Goal: Information Seeking & Learning: Learn about a topic

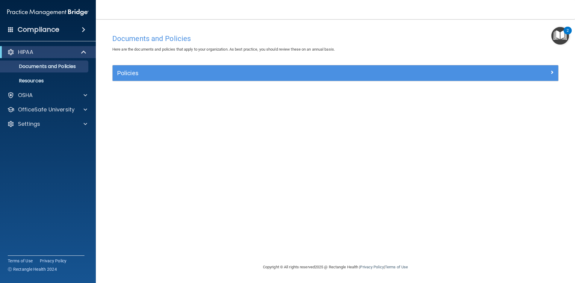
click at [562, 33] on img "Open Resource Center, 2 new notifications" at bounding box center [561, 36] width 18 height 18
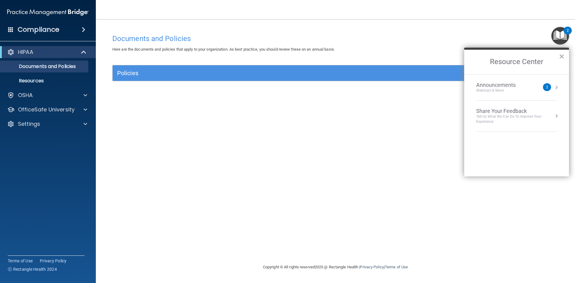
click at [562, 33] on img "Open Resource Center, 2 new notifications" at bounding box center [561, 36] width 18 height 18
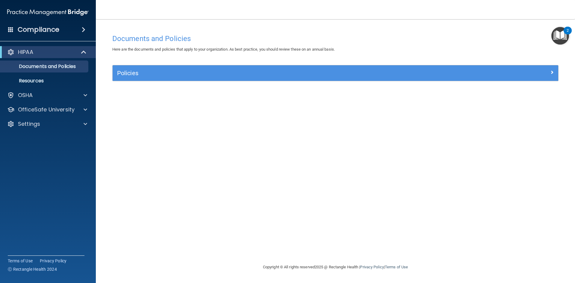
click at [47, 31] on h4 "Compliance" at bounding box center [39, 29] width 42 height 8
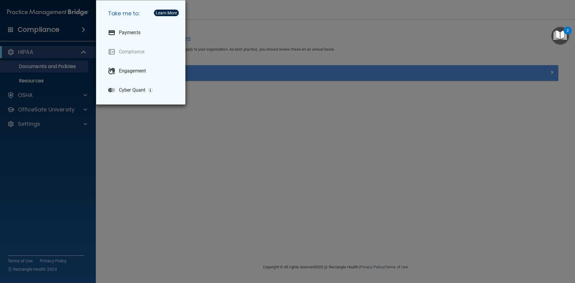
click at [24, 22] on div "Take me to: Payments Compliance Engagement Cyber Quant" at bounding box center [287, 141] width 575 height 283
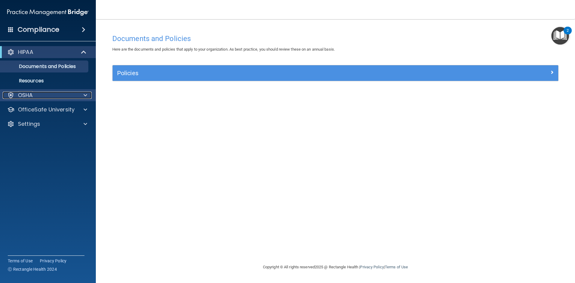
click at [39, 97] on div "OSHA" at bounding box center [40, 95] width 74 height 7
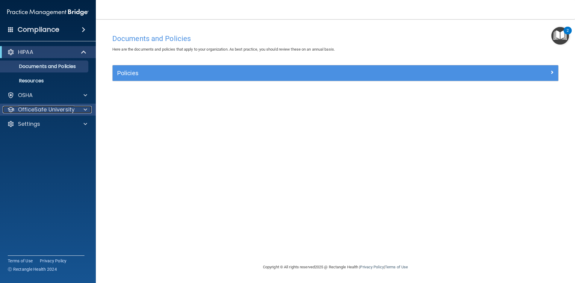
click at [39, 108] on p "OfficeSafe University" at bounding box center [46, 109] width 57 height 7
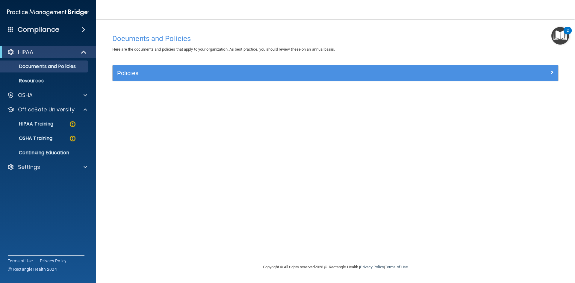
click at [61, 28] on div "Compliance" at bounding box center [48, 29] width 96 height 13
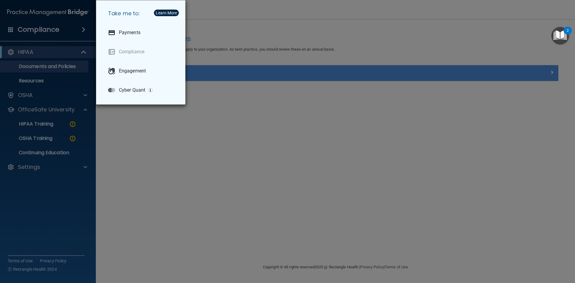
click at [62, 28] on div "Take me to: Payments Compliance Engagement Cyber Quant" at bounding box center [287, 141] width 575 height 283
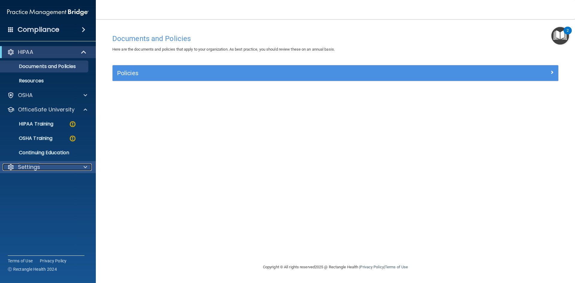
click at [54, 166] on div "Settings" at bounding box center [40, 167] width 74 height 7
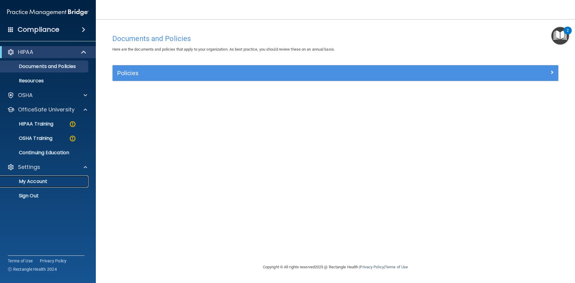
click at [35, 183] on p "My Account" at bounding box center [45, 182] width 82 height 6
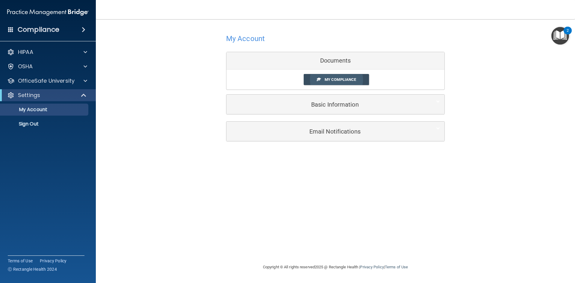
click at [340, 79] on span "My Compliance" at bounding box center [340, 79] width 31 height 4
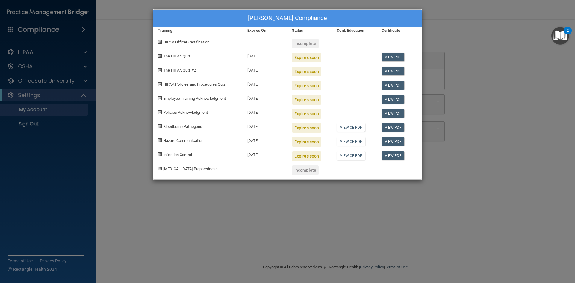
click at [219, 245] on div "Jennifer Bainbridge's Compliance Training Expires On Status Cont. Education Cer…" at bounding box center [287, 141] width 575 height 283
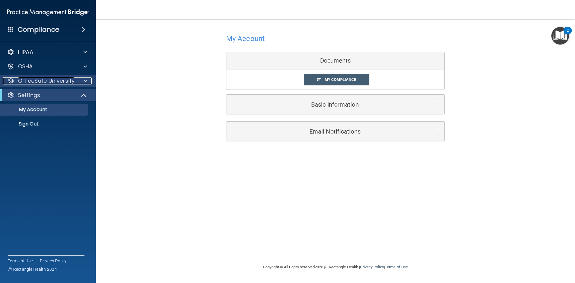
click at [45, 83] on p "OfficeSafe University" at bounding box center [46, 80] width 57 height 7
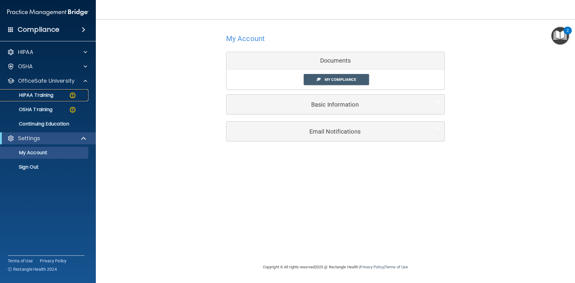
click at [50, 98] on p "HIPAA Training" at bounding box center [28, 95] width 49 height 6
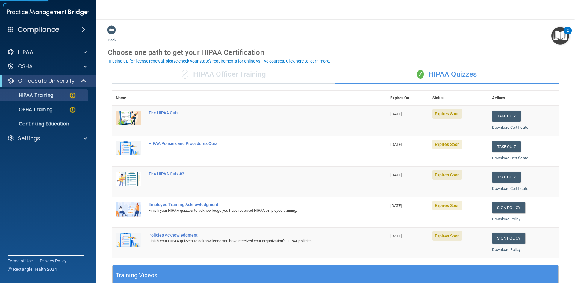
click at [166, 112] on div "The HIPAA Quiz" at bounding box center [253, 113] width 208 height 5
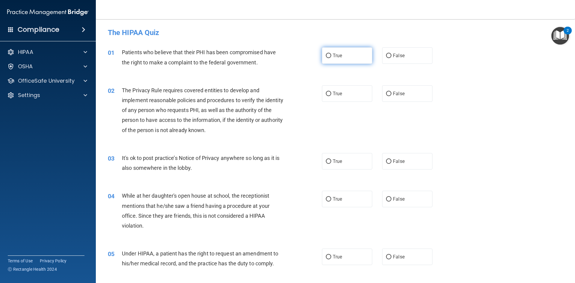
click at [327, 56] on input "True" at bounding box center [328, 56] width 5 height 4
radio input "true"
click at [327, 94] on input "True" at bounding box center [328, 94] width 5 height 4
radio input "true"
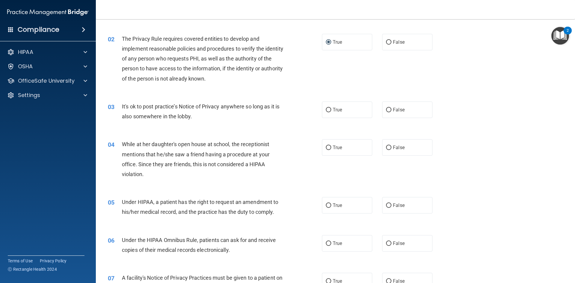
scroll to position [60, 0]
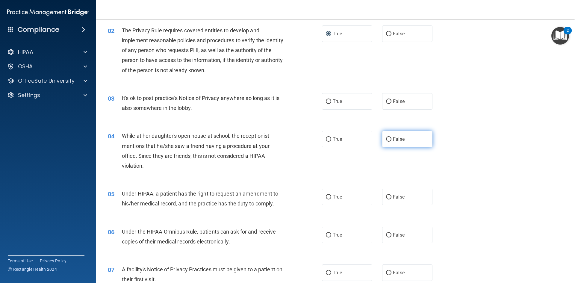
click at [387, 139] on input "False" at bounding box center [388, 139] width 5 height 4
radio input "true"
click at [386, 100] on input "False" at bounding box center [388, 101] width 5 height 4
radio input "true"
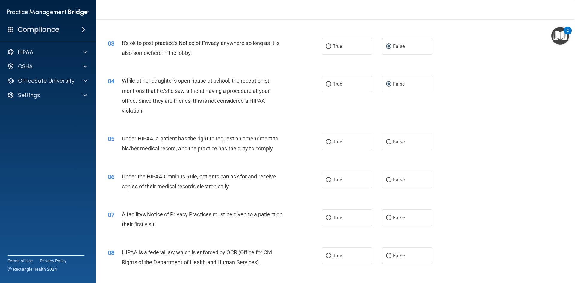
scroll to position [120, 0]
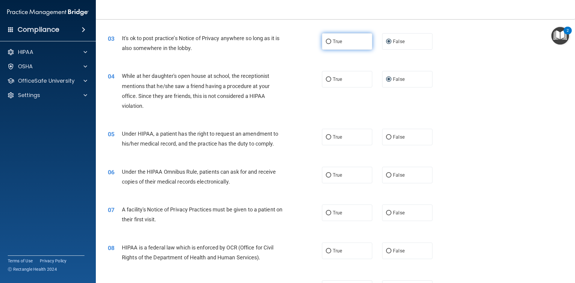
click at [328, 41] on input "True" at bounding box center [328, 42] width 5 height 4
radio input "true"
radio input "false"
click at [326, 138] on input "True" at bounding box center [328, 137] width 5 height 4
radio input "true"
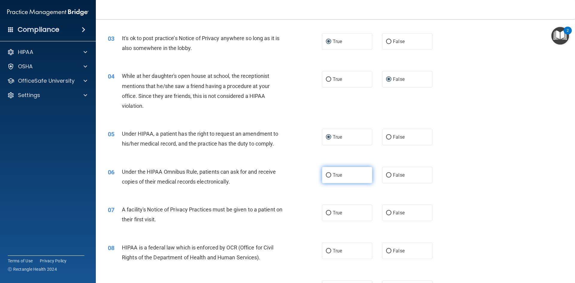
click at [327, 175] on input "True" at bounding box center [328, 175] width 5 height 4
radio input "true"
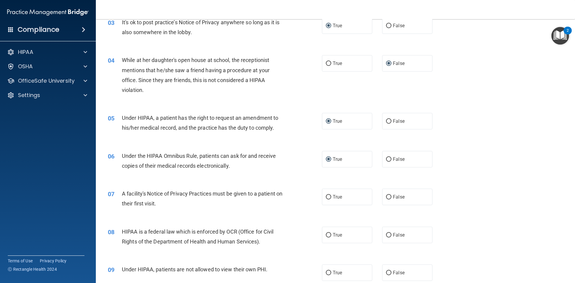
scroll to position [150, 0]
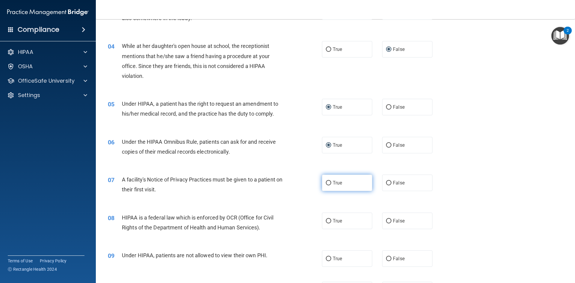
click at [326, 183] on input "True" at bounding box center [328, 183] width 5 height 4
radio input "true"
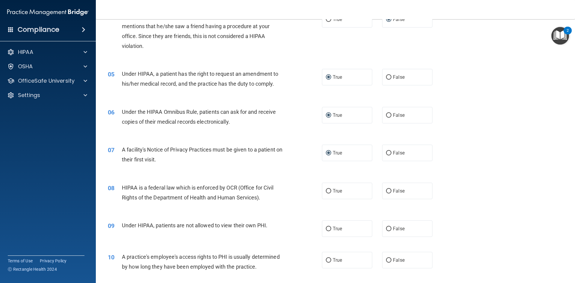
scroll to position [210, 0]
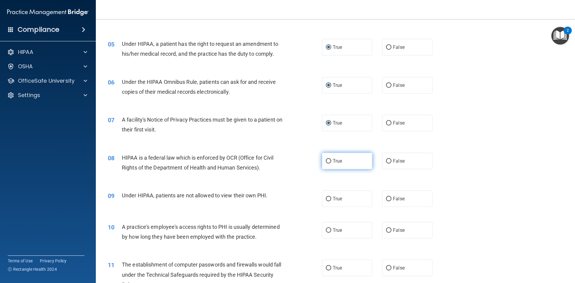
click at [327, 160] on input "True" at bounding box center [328, 161] width 5 height 4
radio input "true"
click at [386, 199] on input "False" at bounding box center [388, 199] width 5 height 4
radio input "true"
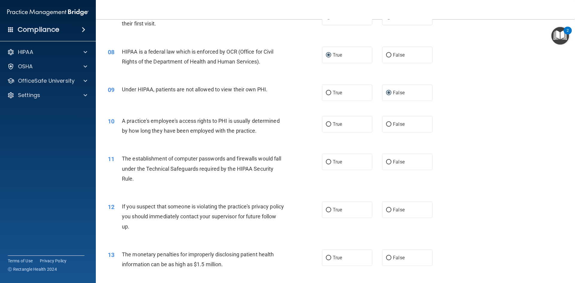
scroll to position [330, 0]
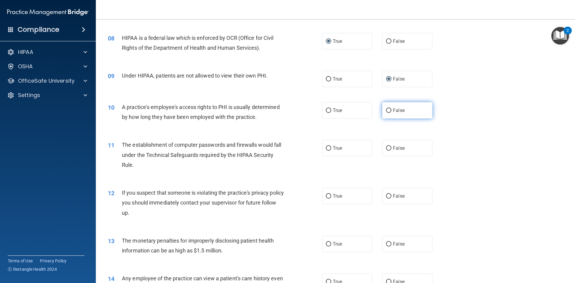
click at [386, 110] on input "False" at bounding box center [388, 110] width 5 height 4
radio input "true"
click at [326, 147] on input "True" at bounding box center [328, 148] width 5 height 4
radio input "true"
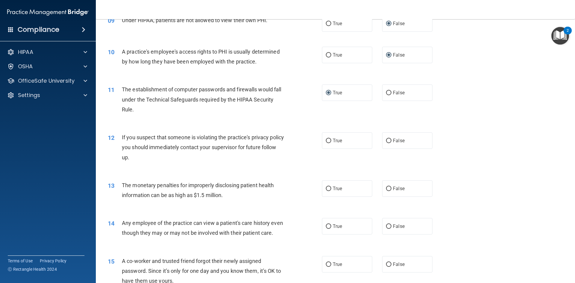
scroll to position [390, 0]
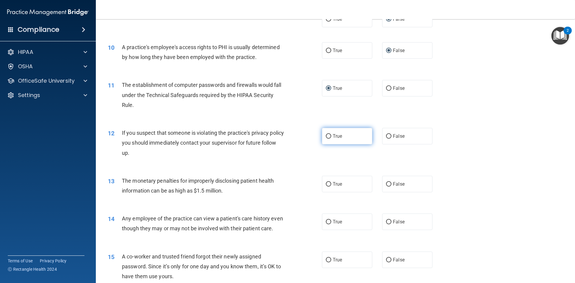
click at [326, 137] on input "True" at bounding box center [328, 136] width 5 height 4
radio input "true"
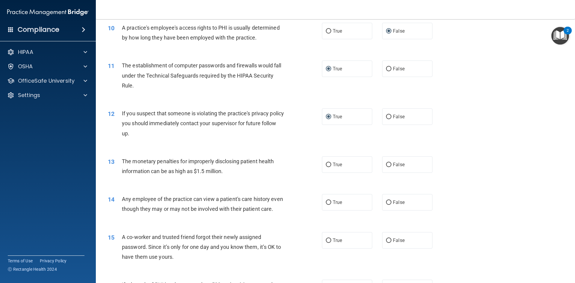
scroll to position [420, 0]
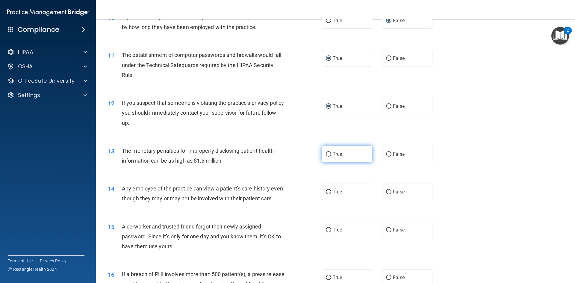
click at [326, 153] on input "True" at bounding box center [328, 154] width 5 height 4
radio input "true"
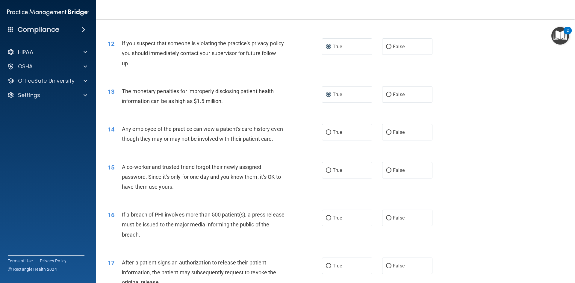
scroll to position [479, 0]
click at [386, 132] on input "False" at bounding box center [388, 132] width 5 height 4
radio input "true"
click at [386, 173] on input "False" at bounding box center [388, 170] width 5 height 4
radio input "true"
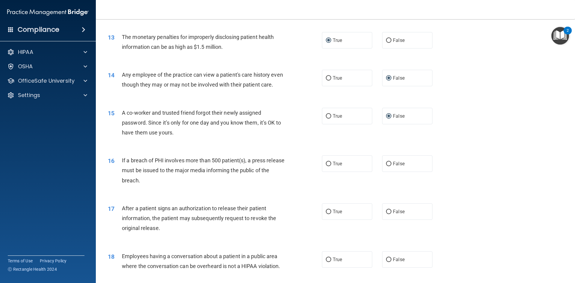
scroll to position [569, 0]
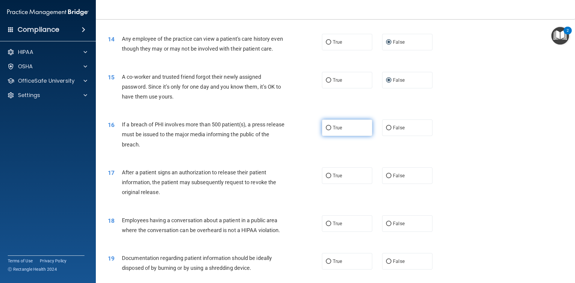
click at [326, 130] on input "True" at bounding box center [328, 128] width 5 height 4
radio input "true"
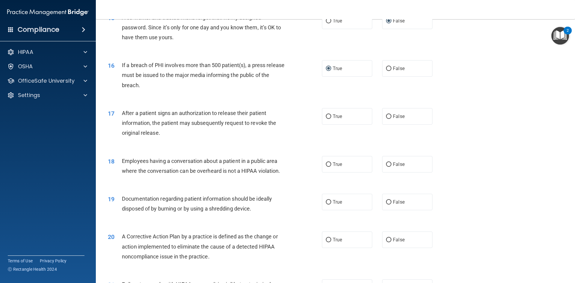
scroll to position [629, 0]
click at [327, 118] on input "True" at bounding box center [328, 116] width 5 height 4
radio input "true"
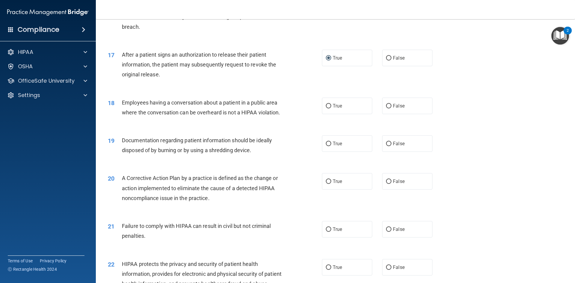
scroll to position [689, 0]
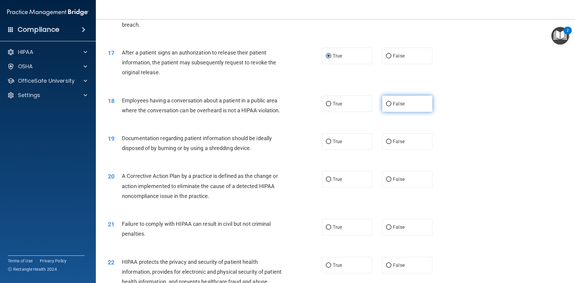
click at [386, 106] on input "False" at bounding box center [388, 104] width 5 height 4
radio input "true"
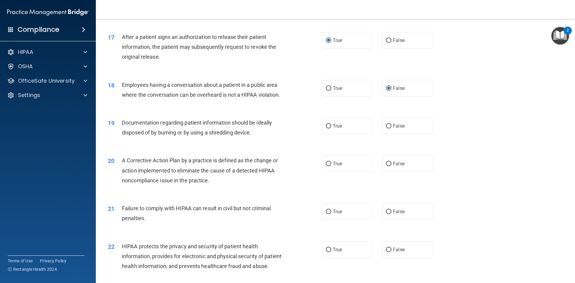
scroll to position [719, 0]
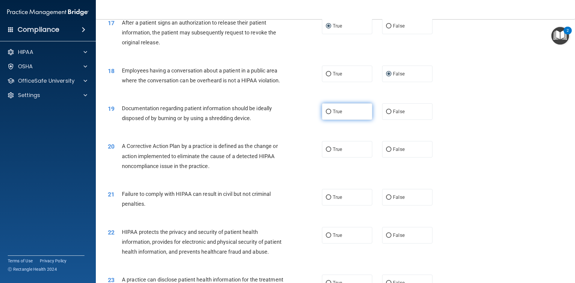
click at [326, 114] on input "True" at bounding box center [328, 112] width 5 height 4
radio input "true"
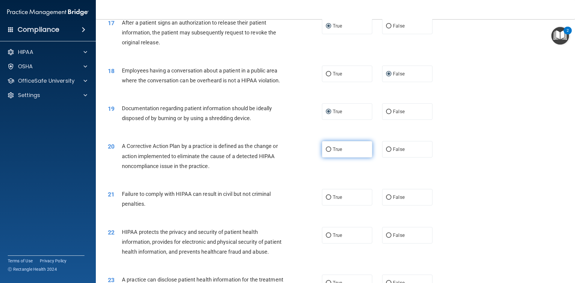
click at [326, 152] on input "True" at bounding box center [328, 149] width 5 height 4
radio input "true"
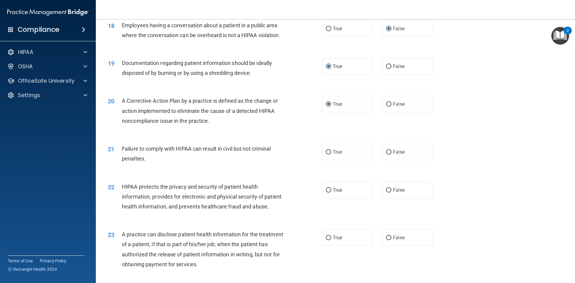
scroll to position [779, 0]
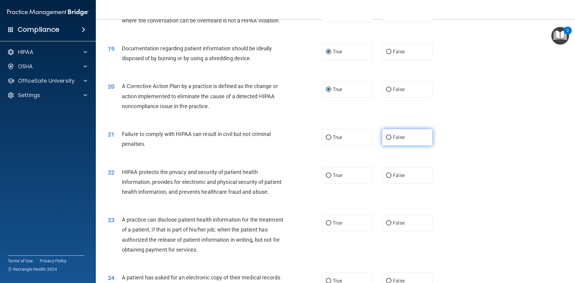
click at [388, 140] on input "False" at bounding box center [388, 137] width 5 height 4
radio input "true"
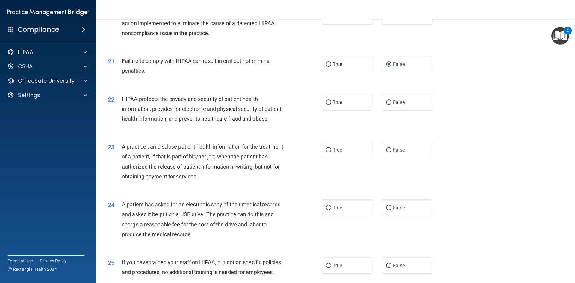
scroll to position [869, 0]
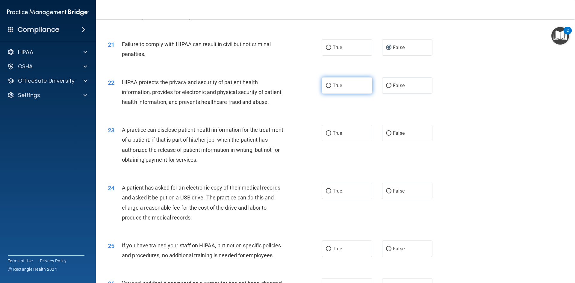
click at [326, 88] on input "True" at bounding box center [328, 86] width 5 height 4
radio input "true"
click at [326, 136] on input "True" at bounding box center [328, 133] width 5 height 4
radio input "true"
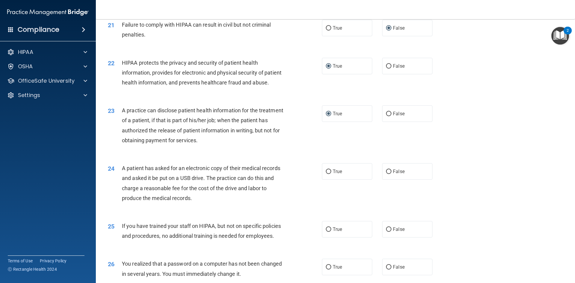
scroll to position [929, 0]
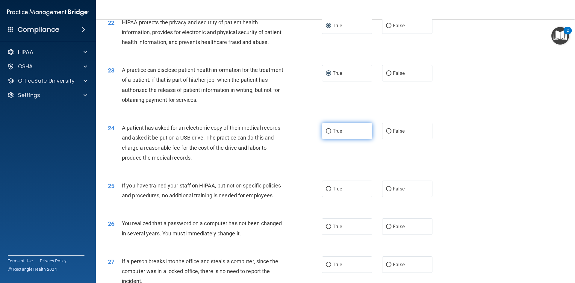
click at [326, 134] on input "True" at bounding box center [328, 131] width 5 height 4
radio input "true"
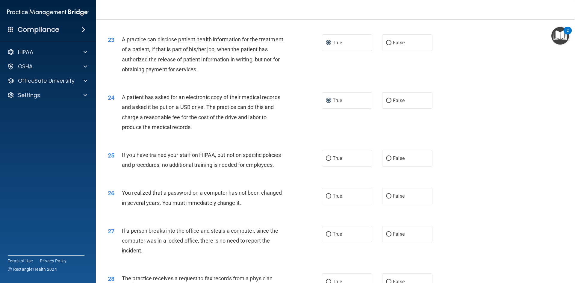
scroll to position [989, 0]
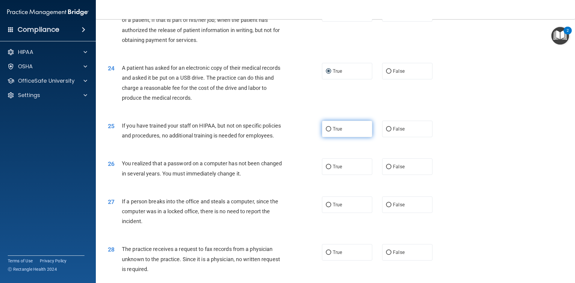
click at [327, 132] on input "True" at bounding box center [328, 129] width 5 height 4
radio input "true"
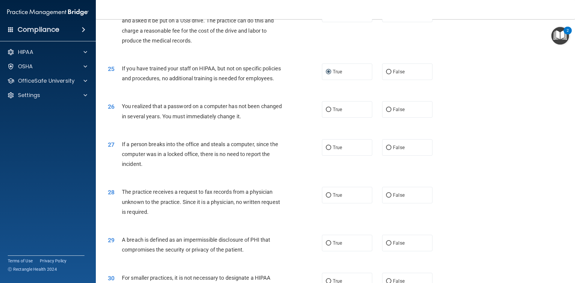
scroll to position [1049, 0]
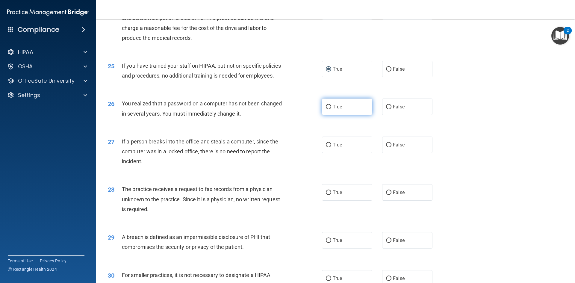
click at [326, 109] on input "True" at bounding box center [328, 107] width 5 height 4
radio input "true"
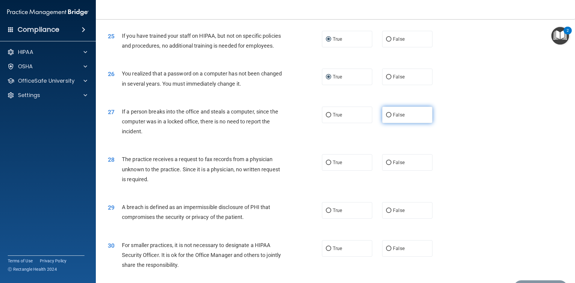
click at [388, 117] on input "False" at bounding box center [388, 115] width 5 height 4
radio input "true"
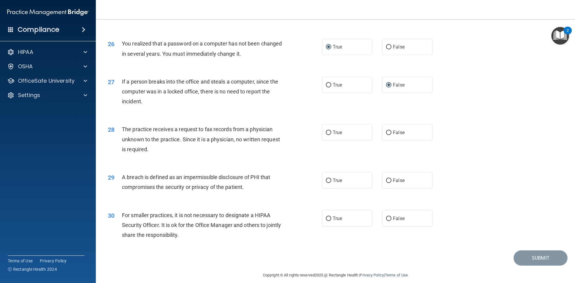
scroll to position [1135, 0]
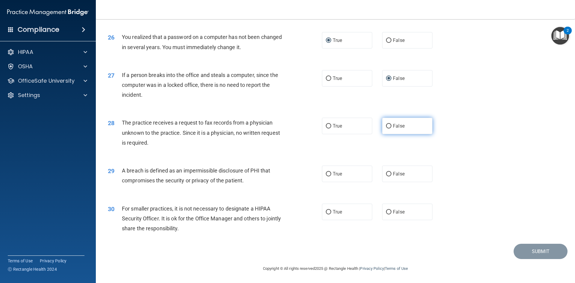
click at [388, 125] on label "False" at bounding box center [407, 126] width 50 height 16
click at [386, 127] on input "False" at bounding box center [388, 126] width 5 height 4
radio input "true"
click at [326, 174] on input "True" at bounding box center [328, 174] width 5 height 4
radio input "true"
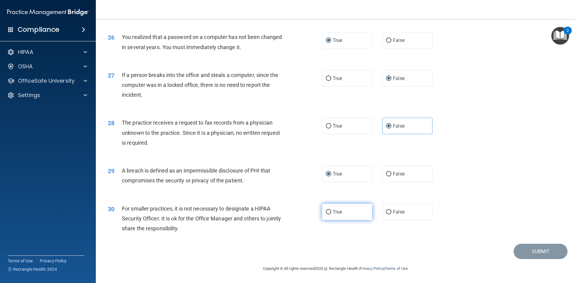
click at [326, 212] on input "True" at bounding box center [328, 212] width 5 height 4
radio input "true"
click at [528, 251] on button "Submit" at bounding box center [541, 251] width 54 height 15
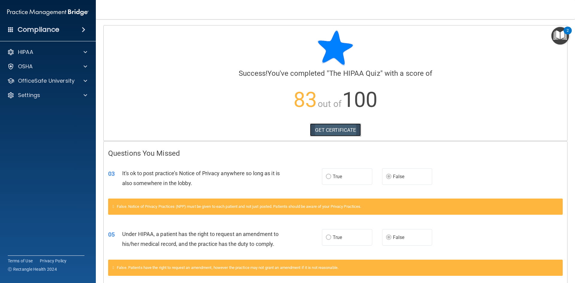
click at [341, 130] on link "GET CERTIFICATE" at bounding box center [335, 129] width 51 height 13
click at [42, 79] on p "OfficeSafe University" at bounding box center [46, 80] width 57 height 7
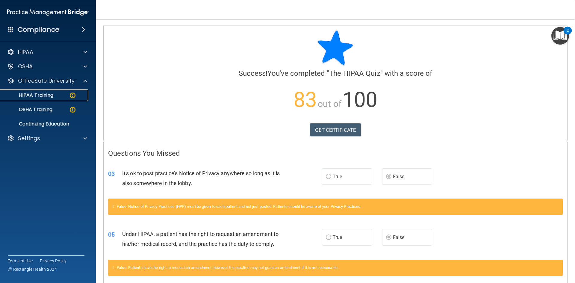
click at [43, 96] on p "HIPAA Training" at bounding box center [28, 95] width 49 height 6
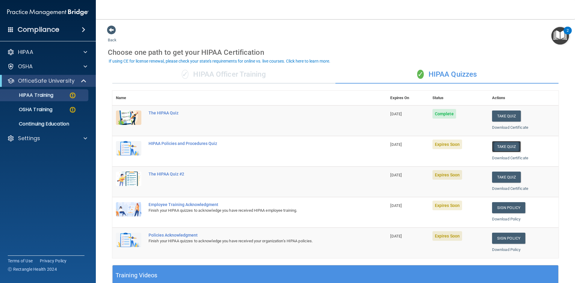
click at [501, 146] on button "Take Quiz" at bounding box center [506, 146] width 29 height 11
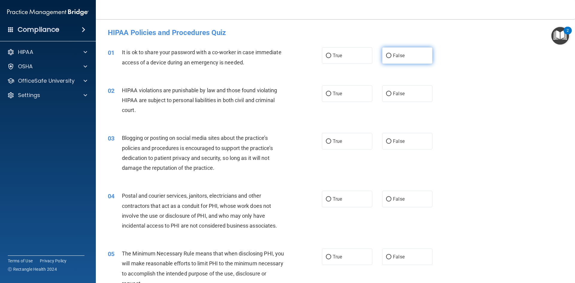
click at [387, 56] on input "False" at bounding box center [388, 56] width 5 height 4
radio input "true"
click at [327, 94] on input "True" at bounding box center [328, 94] width 5 height 4
radio input "true"
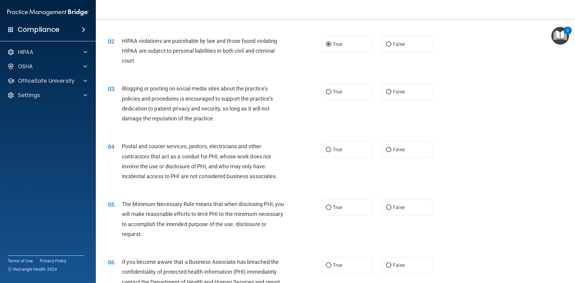
scroll to position [60, 0]
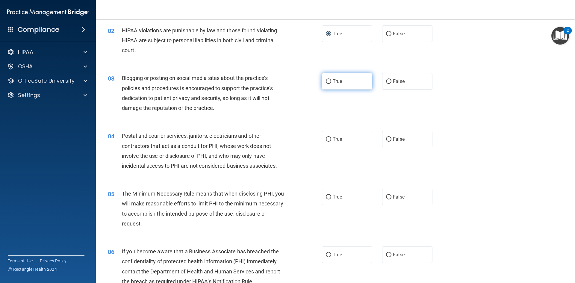
click at [327, 81] on input "True" at bounding box center [328, 81] width 5 height 4
radio input "true"
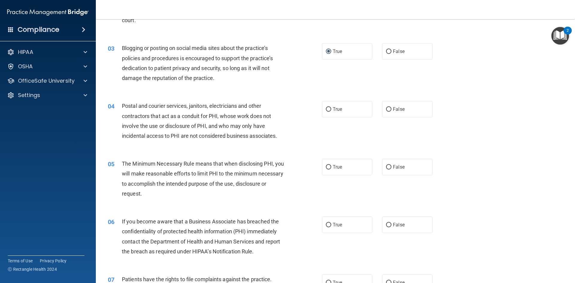
scroll to position [120, 0]
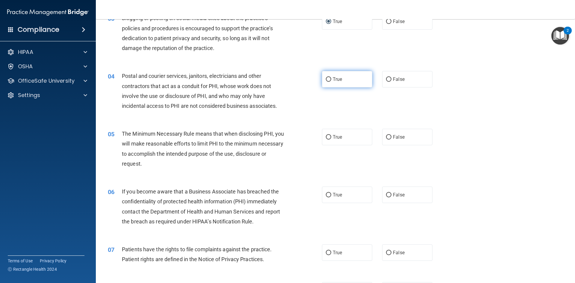
click at [326, 77] on input "True" at bounding box center [328, 79] width 5 height 4
radio input "true"
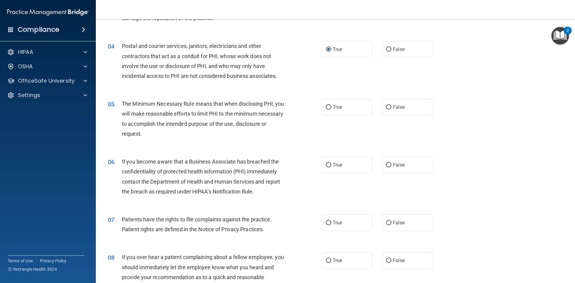
scroll to position [180, 0]
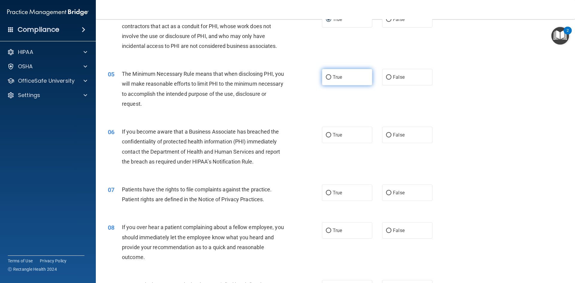
click at [328, 77] on input "True" at bounding box center [328, 77] width 5 height 4
radio input "true"
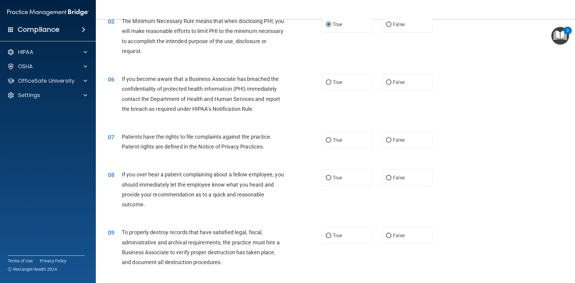
scroll to position [240, 0]
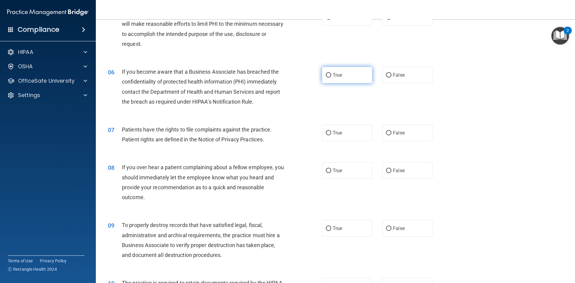
click at [327, 75] on input "True" at bounding box center [328, 75] width 5 height 4
radio input "true"
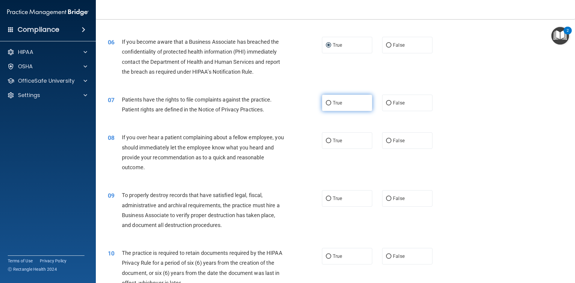
click at [329, 102] on label "True" at bounding box center [347, 103] width 50 height 16
click at [329, 102] on input "True" at bounding box center [328, 103] width 5 height 4
radio input "true"
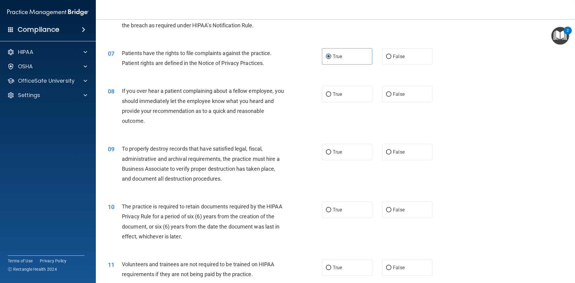
scroll to position [330, 0]
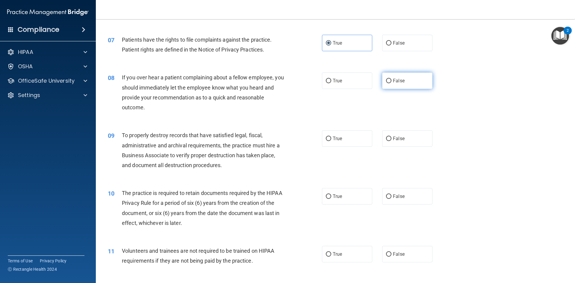
click at [387, 81] on input "False" at bounding box center [388, 81] width 5 height 4
radio input "true"
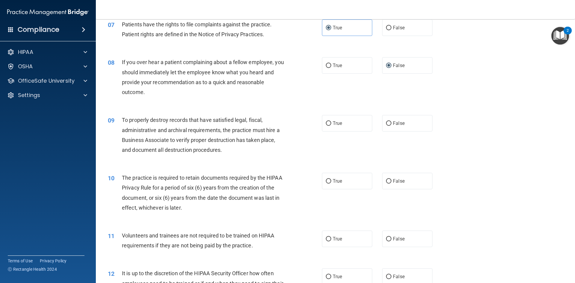
scroll to position [360, 0]
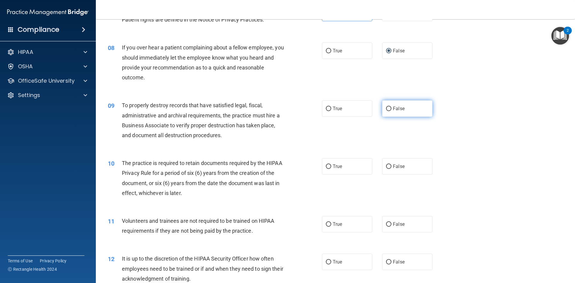
click at [386, 108] on input "False" at bounding box center [388, 109] width 5 height 4
radio input "true"
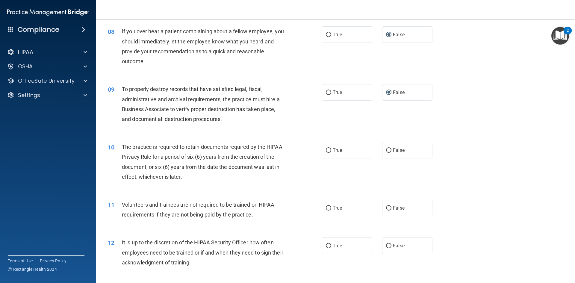
scroll to position [420, 0]
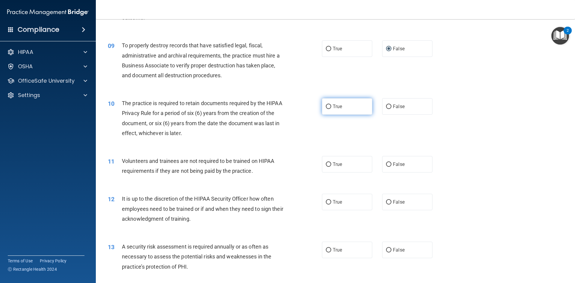
click at [326, 107] on input "True" at bounding box center [328, 107] width 5 height 4
radio input "true"
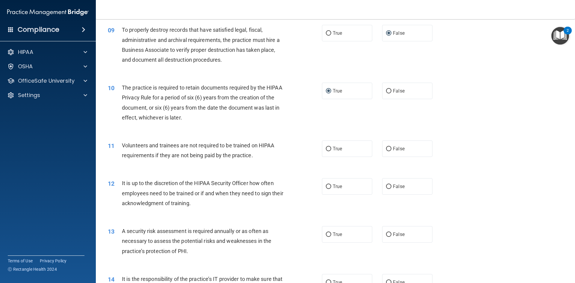
scroll to position [450, 0]
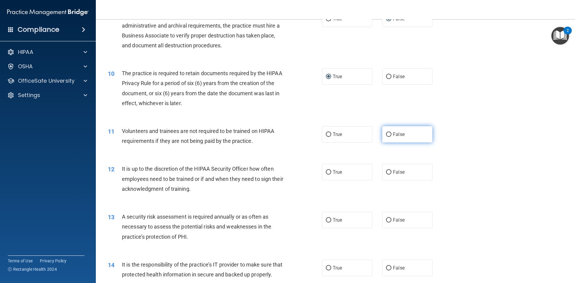
click at [390, 134] on label "False" at bounding box center [407, 134] width 50 height 16
click at [390, 134] on input "False" at bounding box center [388, 134] width 5 height 4
radio input "true"
click at [387, 134] on input "False" at bounding box center [388, 134] width 5 height 4
click at [328, 135] on input "True" at bounding box center [328, 134] width 5 height 4
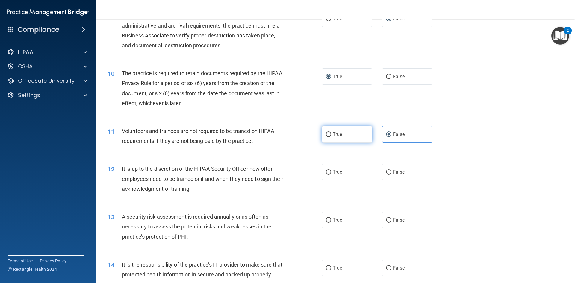
radio input "true"
click at [386, 135] on input "False" at bounding box center [388, 134] width 5 height 4
radio input "true"
radio input "false"
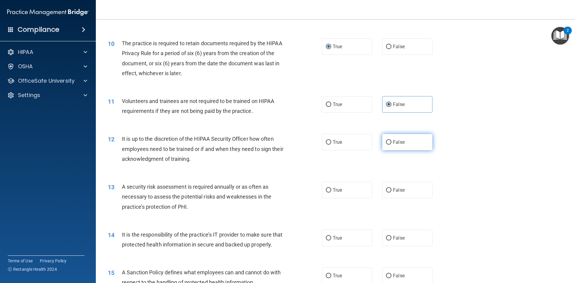
click at [386, 141] on input "False" at bounding box center [388, 142] width 5 height 4
radio input "true"
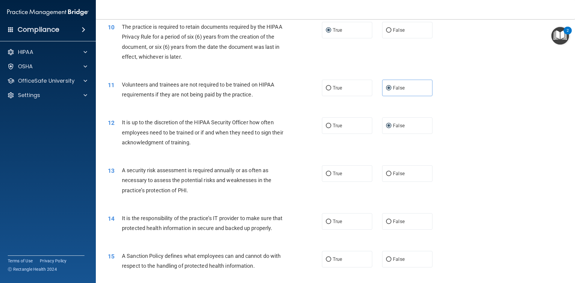
scroll to position [509, 0]
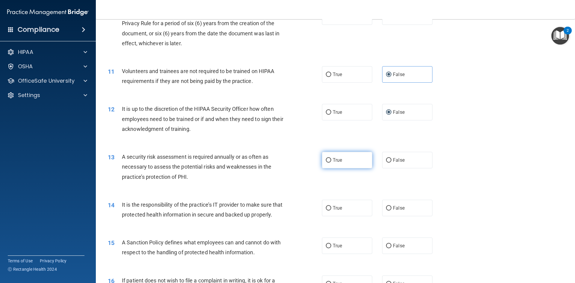
click at [327, 162] on input "True" at bounding box center [328, 160] width 5 height 4
radio input "true"
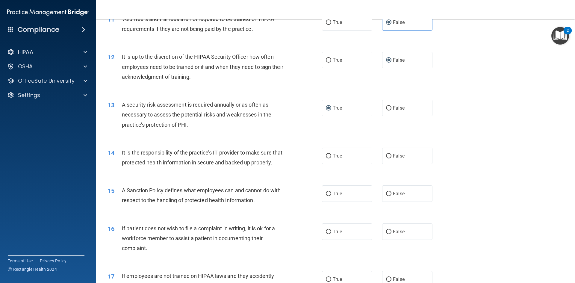
scroll to position [569, 0]
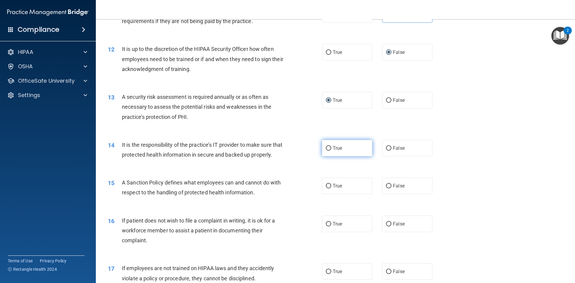
click at [327, 149] on input "True" at bounding box center [328, 148] width 5 height 4
radio input "true"
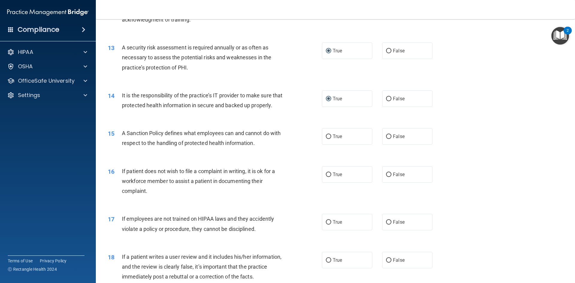
scroll to position [629, 0]
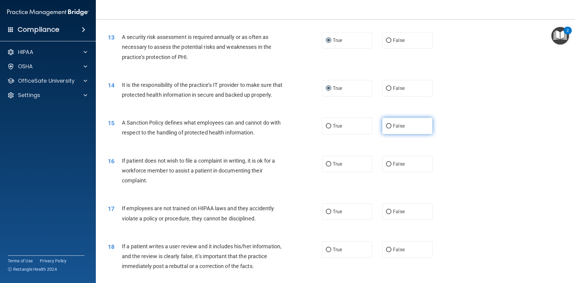
click at [386, 129] on input "False" at bounding box center [388, 126] width 5 height 4
radio input "true"
click at [386, 167] on input "False" at bounding box center [388, 164] width 5 height 4
radio input "true"
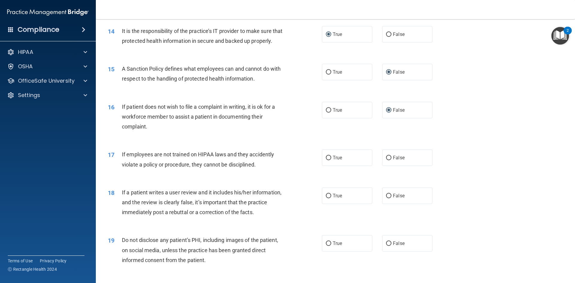
scroll to position [689, 0]
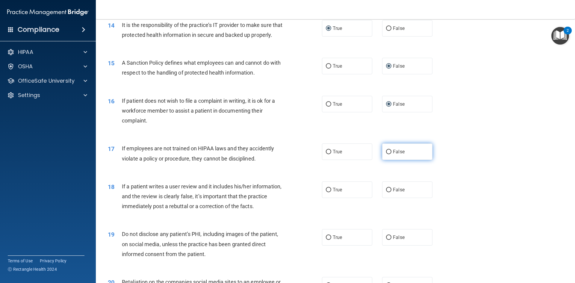
click at [386, 154] on input "False" at bounding box center [388, 152] width 5 height 4
radio input "true"
click at [326, 107] on input "True" at bounding box center [328, 104] width 5 height 4
radio input "true"
radio input "false"
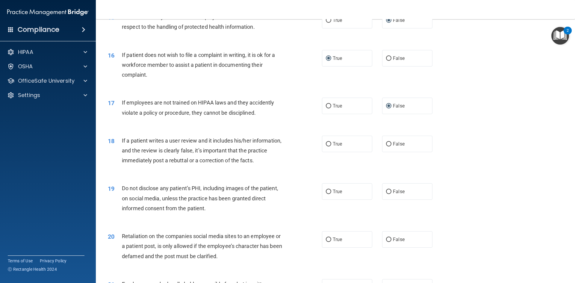
scroll to position [749, 0]
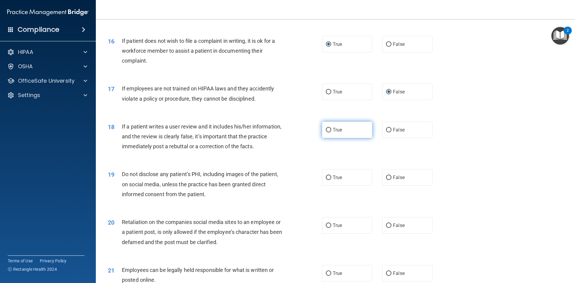
click at [327, 132] on input "True" at bounding box center [328, 130] width 5 height 4
radio input "true"
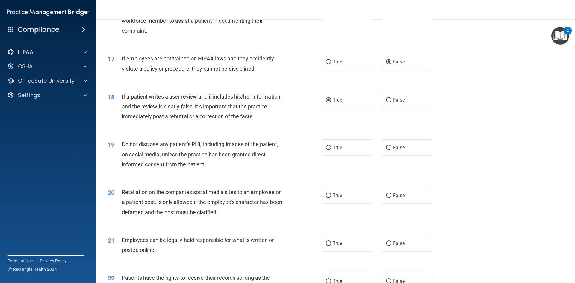
scroll to position [809, 0]
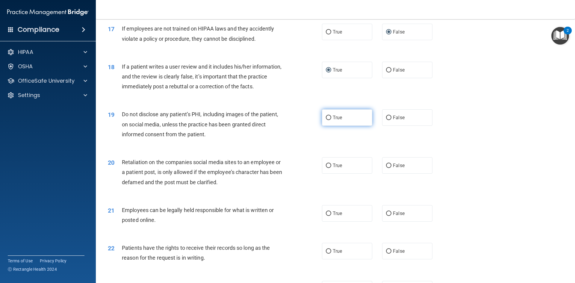
click at [327, 120] on input "True" at bounding box center [328, 118] width 5 height 4
radio input "true"
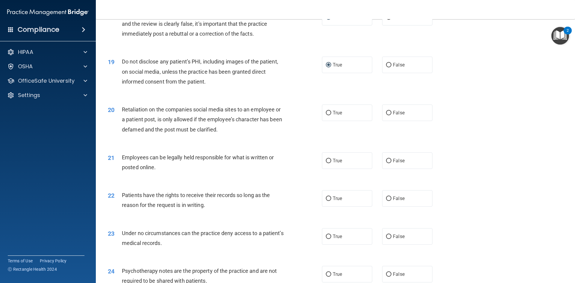
scroll to position [869, 0]
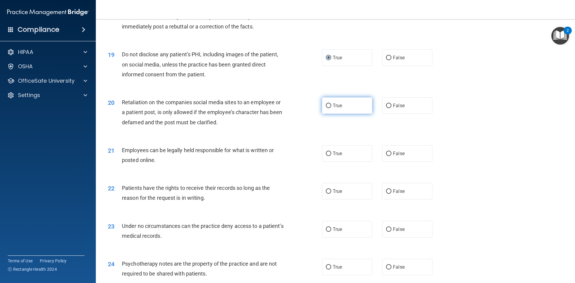
click at [328, 108] on input "True" at bounding box center [328, 106] width 5 height 4
radio input "true"
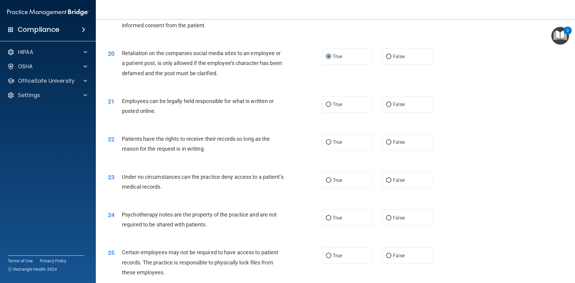
scroll to position [929, 0]
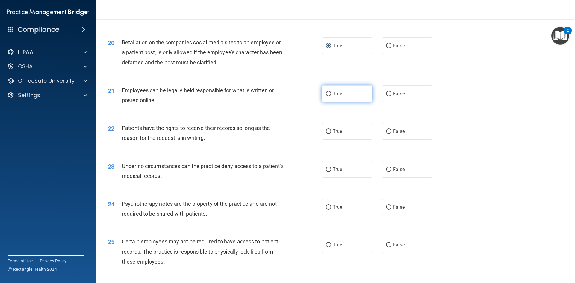
click at [326, 96] on input "True" at bounding box center [328, 94] width 5 height 4
radio input "true"
click at [327, 134] on input "True" at bounding box center [328, 131] width 5 height 4
radio input "true"
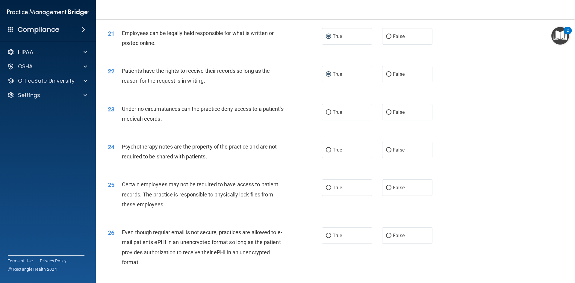
scroll to position [989, 0]
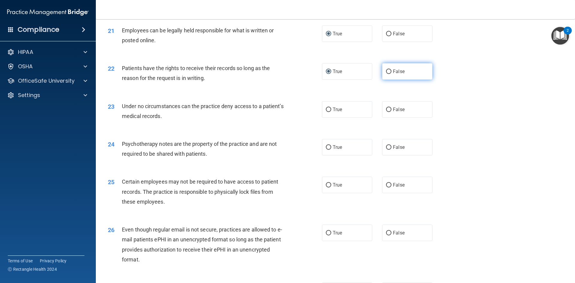
click at [386, 74] on input "False" at bounding box center [388, 72] width 5 height 4
radio input "true"
radio input "false"
click at [329, 118] on label "True" at bounding box center [347, 109] width 50 height 16
click at [326, 112] on input "True" at bounding box center [328, 110] width 5 height 4
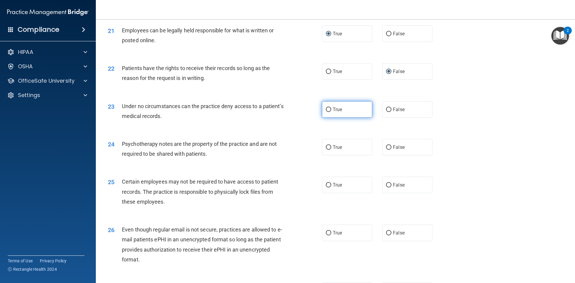
radio input "true"
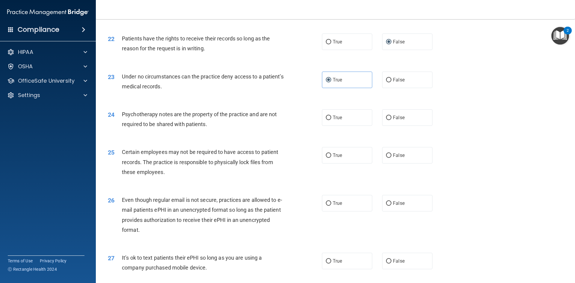
scroll to position [1019, 0]
click at [327, 120] on input "True" at bounding box center [328, 117] width 5 height 4
radio input "true"
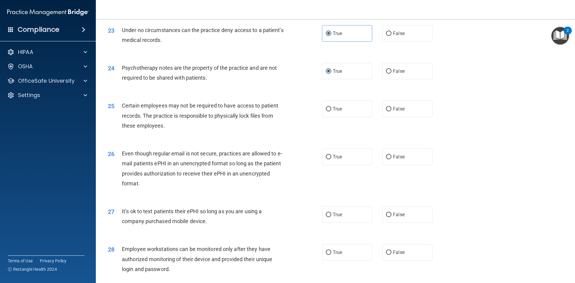
scroll to position [1079, 0]
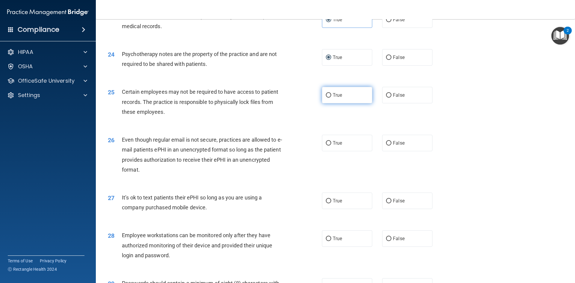
click at [327, 98] on input "True" at bounding box center [328, 95] width 5 height 4
radio input "true"
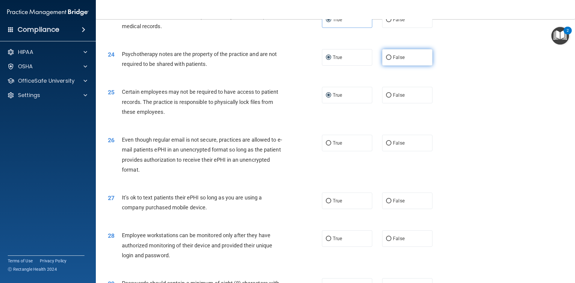
click at [386, 60] on input "False" at bounding box center [388, 57] width 5 height 4
radio input "true"
radio input "false"
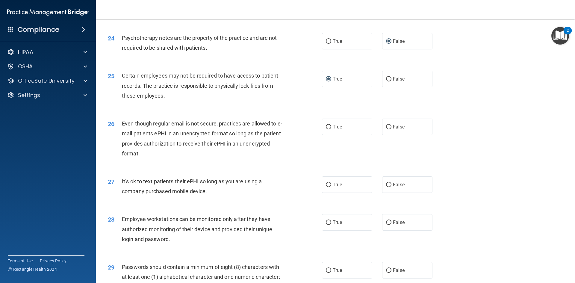
scroll to position [1109, 0]
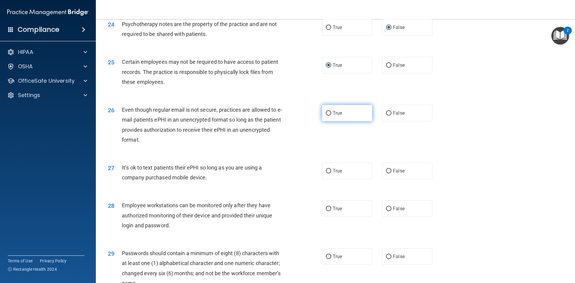
click at [326, 116] on input "True" at bounding box center [328, 113] width 5 height 4
radio input "true"
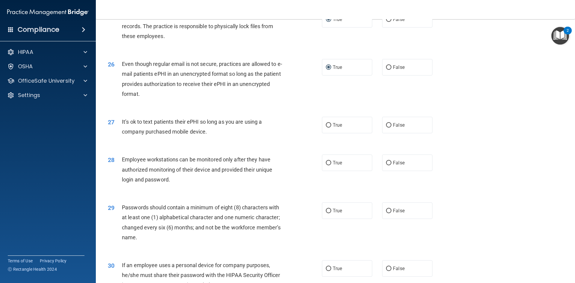
scroll to position [1169, 0]
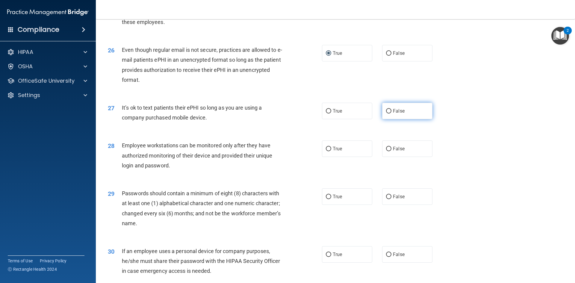
click at [386, 114] on input "False" at bounding box center [388, 111] width 5 height 4
radio input "true"
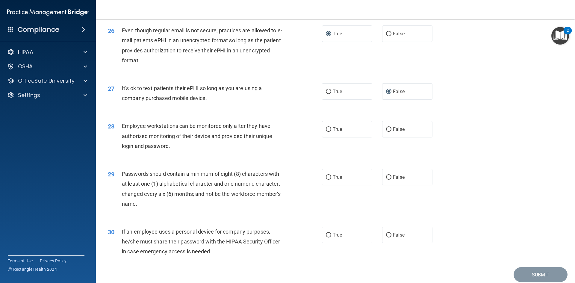
scroll to position [1199, 0]
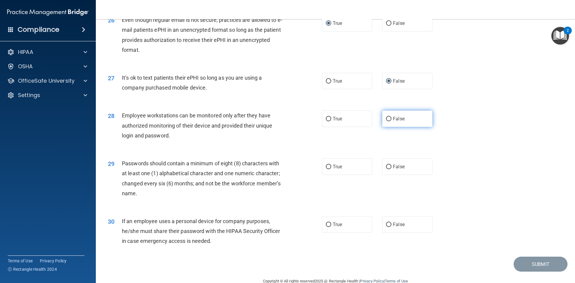
click at [388, 121] on input "False" at bounding box center [388, 119] width 5 height 4
radio input "true"
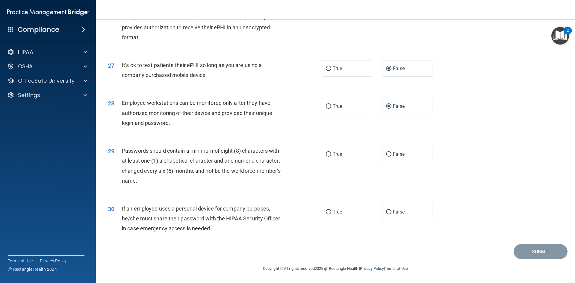
scroll to position [1221, 0]
click at [326, 154] on input "True" at bounding box center [328, 154] width 5 height 4
radio input "true"
click at [386, 212] on input "False" at bounding box center [388, 212] width 5 height 4
radio input "true"
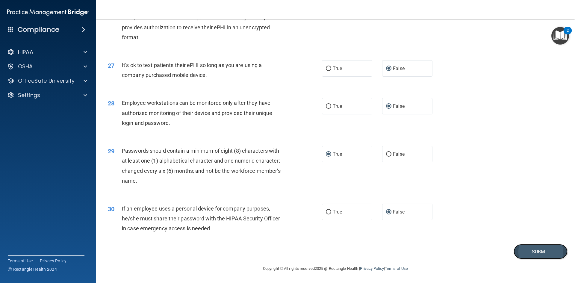
click at [541, 248] on button "Submit" at bounding box center [541, 251] width 54 height 15
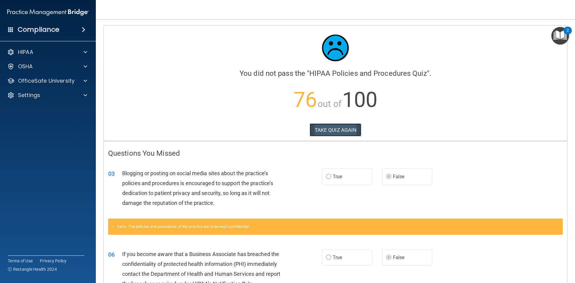
click at [342, 130] on button "TAKE QUIZ AGAIN" at bounding box center [336, 129] width 52 height 13
click at [330, 130] on button "TAKE QUIZ AGAIN" at bounding box center [336, 129] width 52 height 13
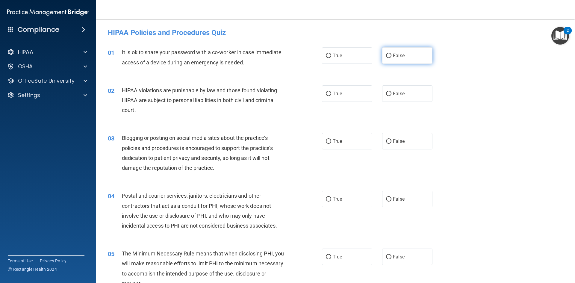
click at [386, 55] on input "False" at bounding box center [388, 56] width 5 height 4
radio input "true"
click at [326, 93] on input "True" at bounding box center [328, 94] width 5 height 4
radio input "true"
click at [387, 141] on input "False" at bounding box center [388, 141] width 5 height 4
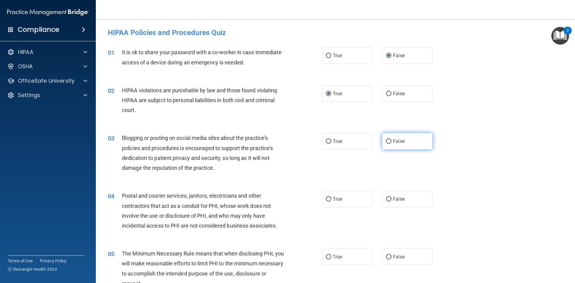
radio input "true"
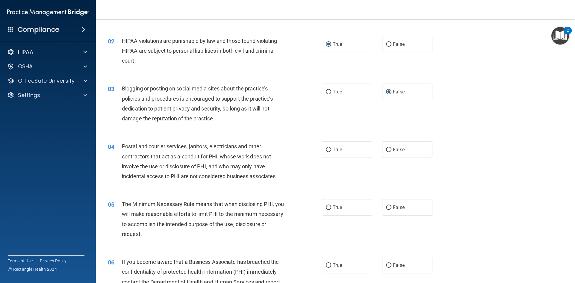
scroll to position [60, 0]
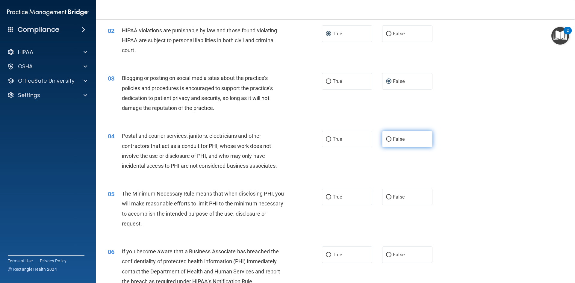
click at [386, 139] on input "False" at bounding box center [388, 139] width 5 height 4
radio input "true"
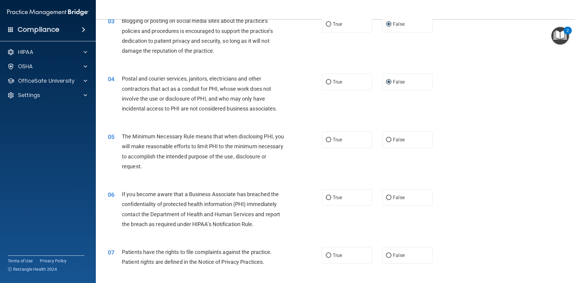
scroll to position [120, 0]
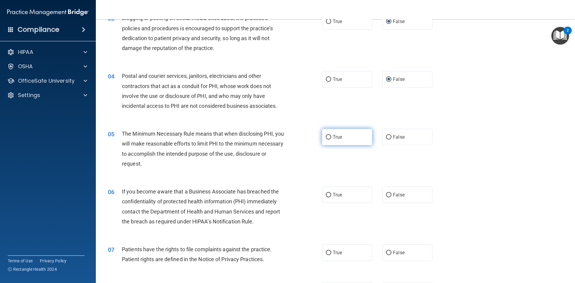
click at [326, 137] on input "True" at bounding box center [328, 137] width 5 height 4
radio input "true"
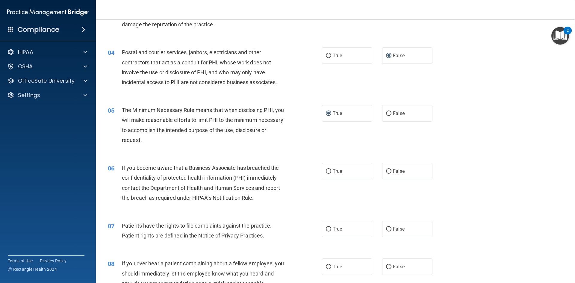
scroll to position [180, 0]
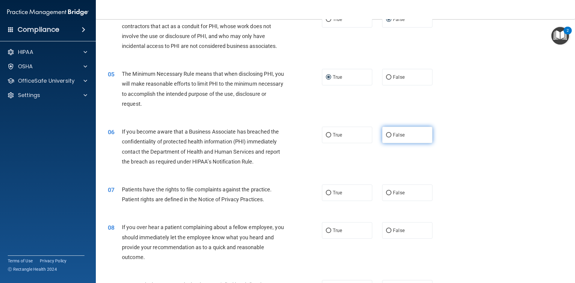
click at [387, 135] on input "False" at bounding box center [388, 135] width 5 height 4
radio input "true"
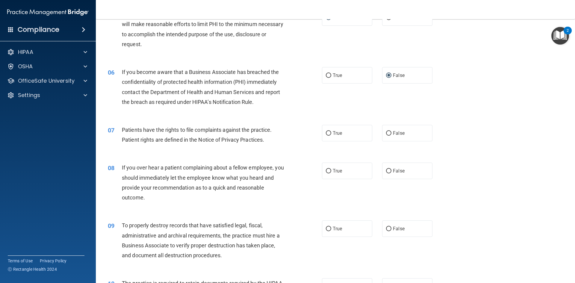
scroll to position [240, 0]
click at [326, 133] on input "True" at bounding box center [328, 133] width 5 height 4
radio input "true"
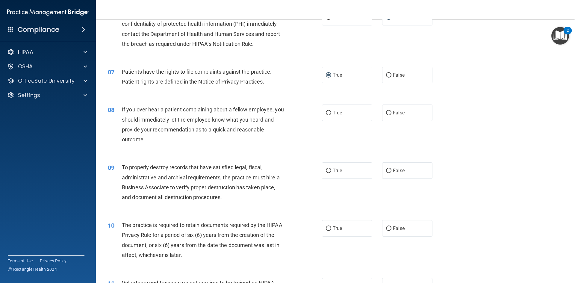
scroll to position [300, 0]
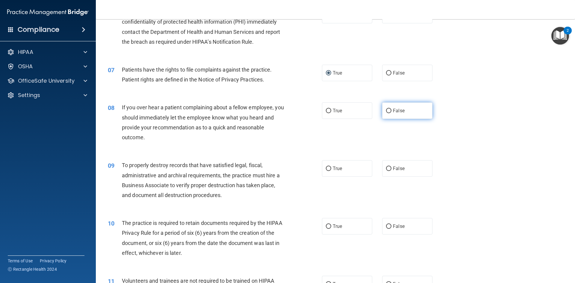
click at [386, 110] on input "False" at bounding box center [388, 111] width 5 height 4
radio input "true"
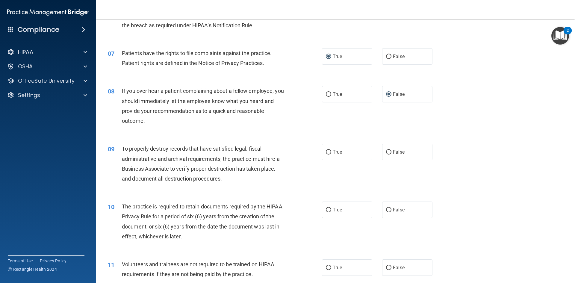
scroll to position [330, 0]
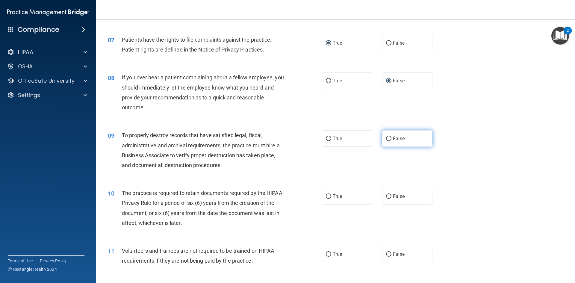
click at [386, 138] on input "False" at bounding box center [388, 139] width 5 height 4
radio input "true"
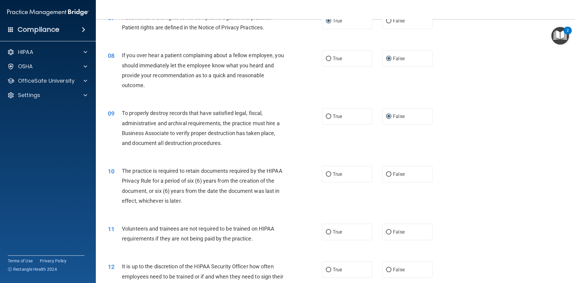
scroll to position [390, 0]
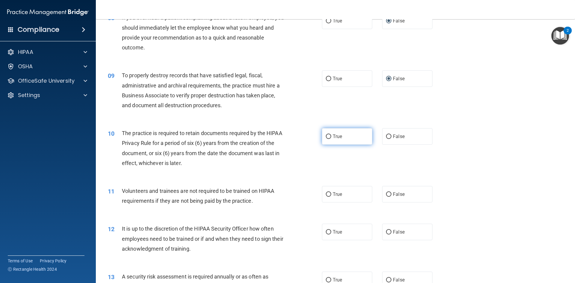
click at [326, 136] on input "True" at bounding box center [328, 137] width 5 height 4
radio input "true"
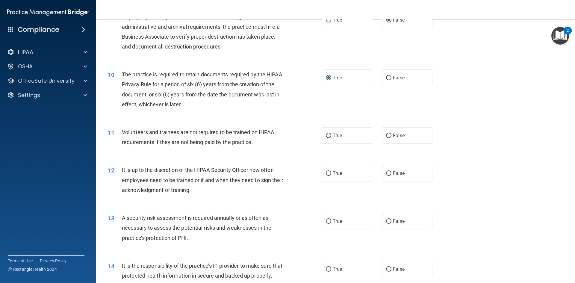
scroll to position [450, 0]
click at [387, 134] on input "False" at bounding box center [388, 134] width 5 height 4
radio input "true"
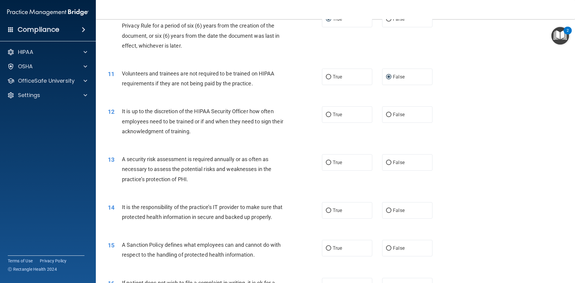
scroll to position [509, 0]
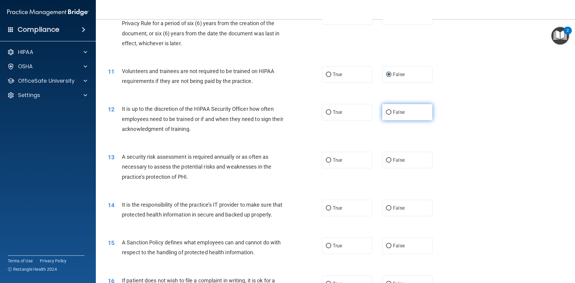
click at [386, 110] on input "False" at bounding box center [388, 112] width 5 height 4
radio input "true"
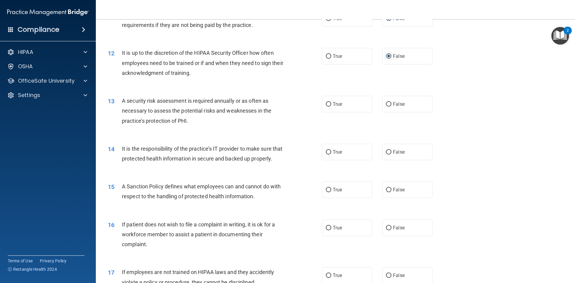
scroll to position [569, 0]
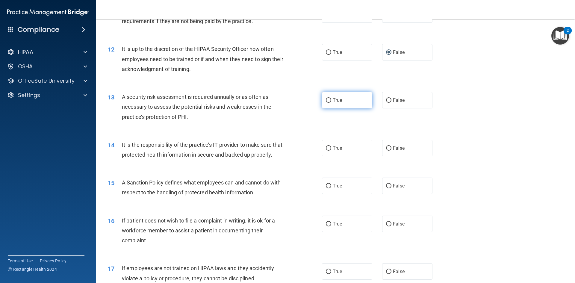
click at [326, 100] on input "True" at bounding box center [328, 100] width 5 height 4
radio input "true"
click at [386, 147] on input "False" at bounding box center [388, 148] width 5 height 4
radio input "true"
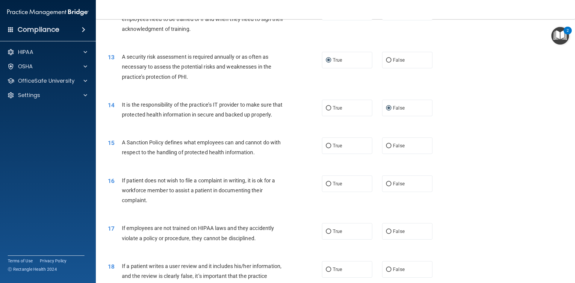
scroll to position [629, 0]
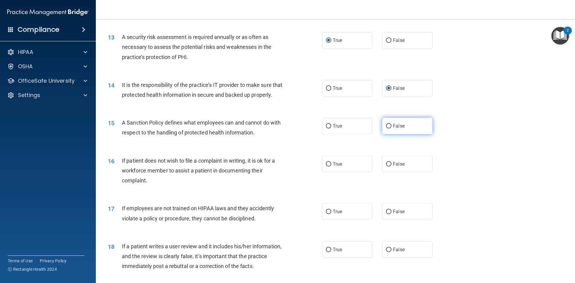
click at [387, 129] on input "False" at bounding box center [388, 126] width 5 height 4
radio input "true"
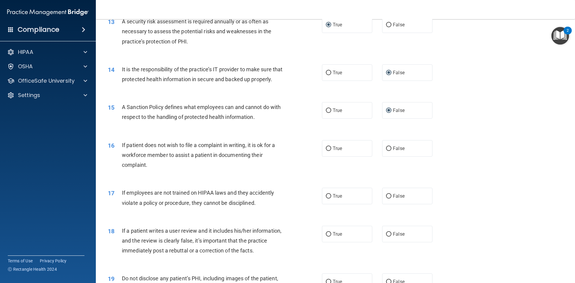
scroll to position [659, 0]
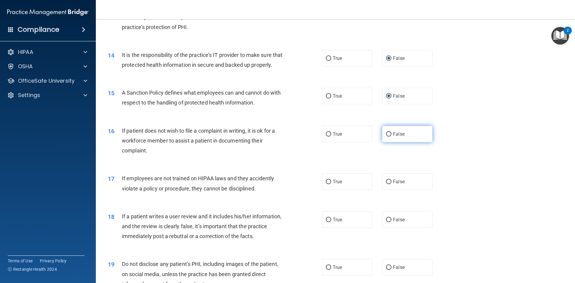
click at [386, 137] on input "False" at bounding box center [388, 134] width 5 height 4
radio input "true"
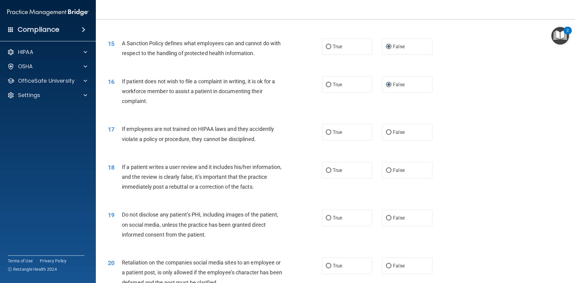
scroll to position [719, 0]
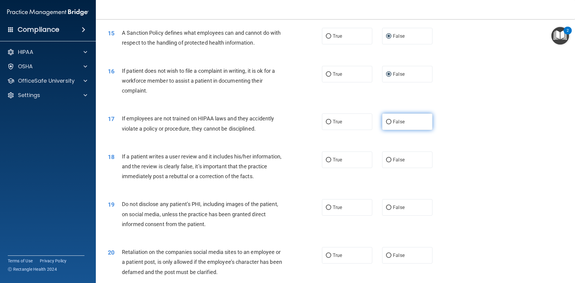
click at [386, 124] on input "False" at bounding box center [388, 122] width 5 height 4
radio input "true"
click at [386, 162] on input "False" at bounding box center [388, 160] width 5 height 4
radio input "true"
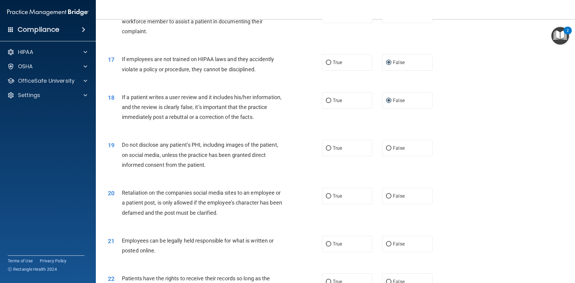
scroll to position [779, 0]
click at [327, 150] on input "True" at bounding box center [328, 148] width 5 height 4
radio input "true"
click at [386, 198] on input "False" at bounding box center [388, 196] width 5 height 4
radio input "true"
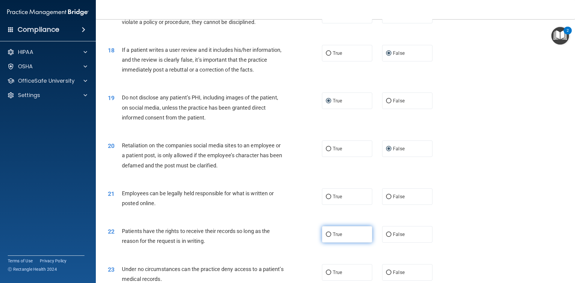
scroll to position [839, 0]
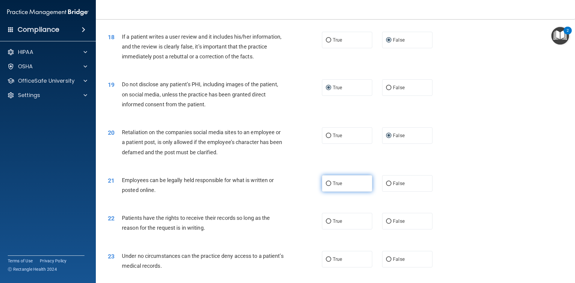
click at [327, 186] on input "True" at bounding box center [328, 184] width 5 height 4
radio input "true"
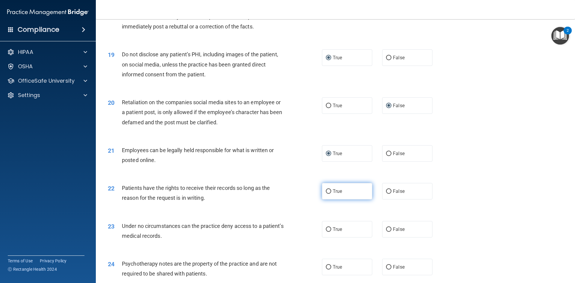
click at [323, 200] on label "True" at bounding box center [347, 191] width 50 height 16
click at [326, 194] on input "True" at bounding box center [328, 191] width 5 height 4
radio input "true"
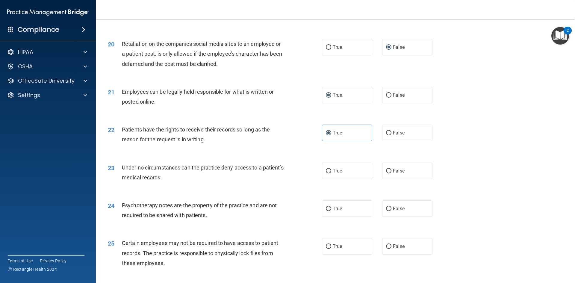
scroll to position [929, 0]
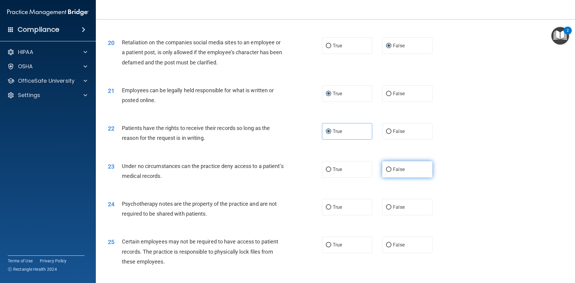
click at [386, 172] on input "False" at bounding box center [388, 170] width 5 height 4
radio input "true"
click at [328, 210] on input "True" at bounding box center [328, 207] width 5 height 4
radio input "true"
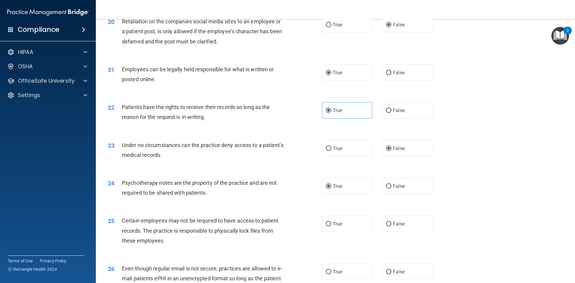
scroll to position [989, 0]
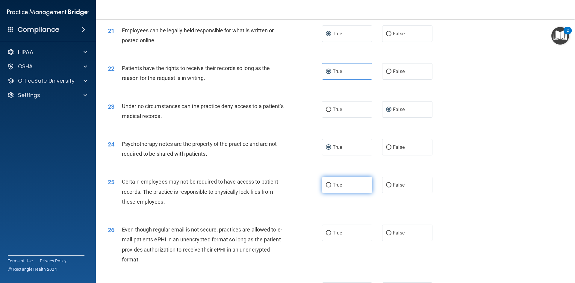
click at [328, 188] on input "True" at bounding box center [328, 185] width 5 height 4
radio input "true"
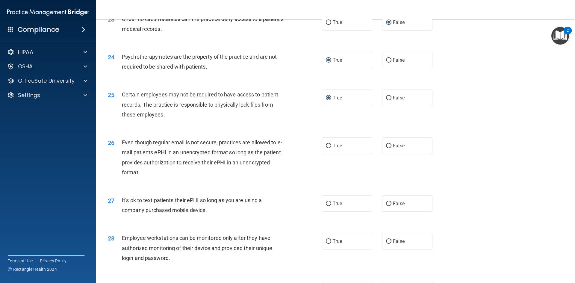
scroll to position [1079, 0]
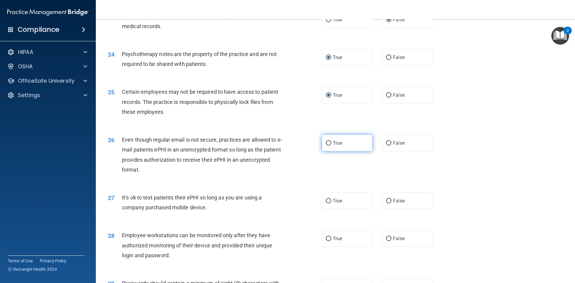
click at [327, 146] on input "True" at bounding box center [328, 143] width 5 height 4
radio input "true"
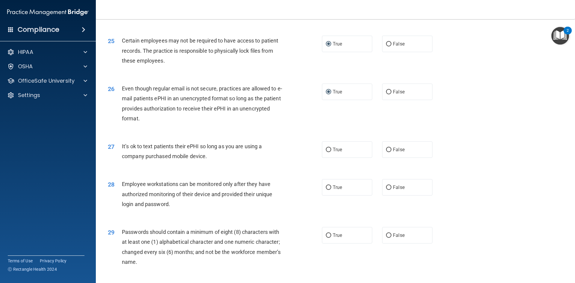
scroll to position [1139, 0]
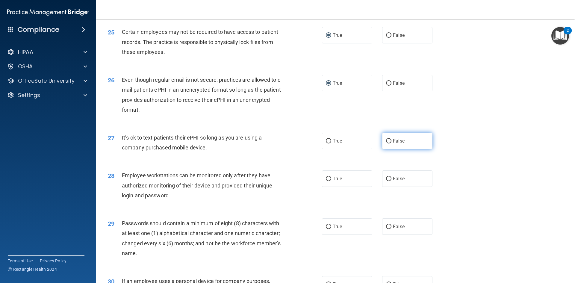
click at [387, 144] on input "False" at bounding box center [388, 141] width 5 height 4
radio input "true"
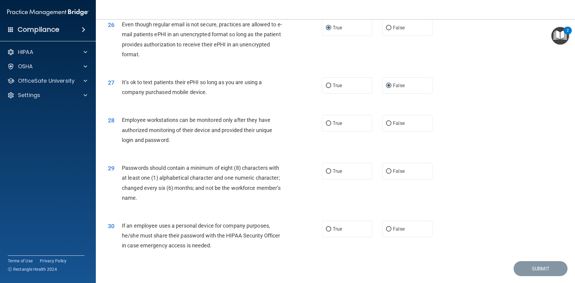
scroll to position [1199, 0]
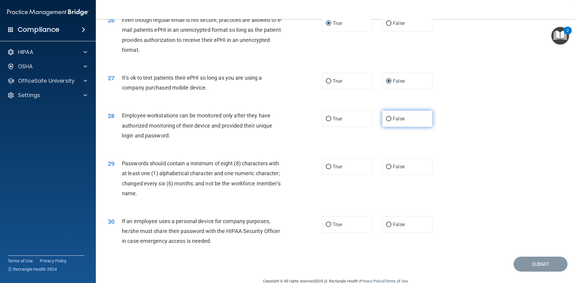
click at [387, 121] on input "False" at bounding box center [388, 119] width 5 height 4
radio input "true"
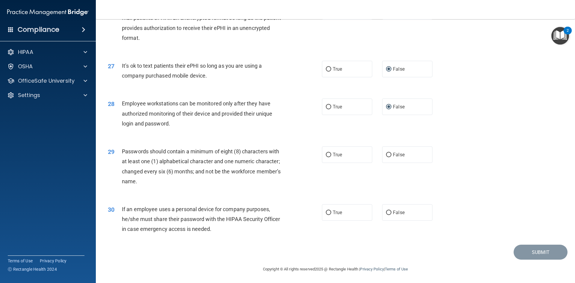
scroll to position [1221, 0]
drag, startPoint x: 325, startPoint y: 155, endPoint x: 329, endPoint y: 157, distance: 4.1
click at [328, 157] on label "True" at bounding box center [347, 154] width 50 height 16
click at [328, 157] on input "True" at bounding box center [328, 154] width 5 height 4
radio input "true"
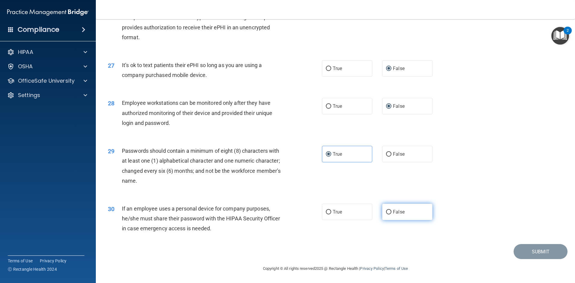
click at [386, 212] on input "False" at bounding box center [388, 212] width 5 height 4
radio input "true"
click at [552, 251] on button "Submit" at bounding box center [541, 251] width 54 height 15
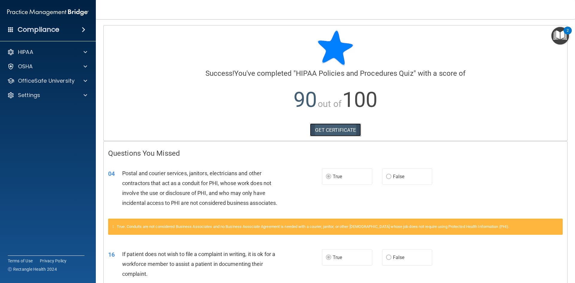
click at [322, 131] on link "GET CERTIFICATE" at bounding box center [335, 129] width 51 height 13
click at [33, 80] on p "OfficeSafe University" at bounding box center [46, 80] width 57 height 7
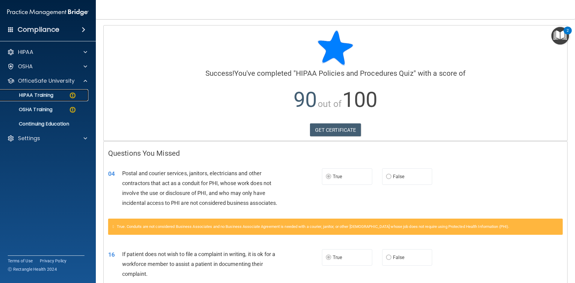
click at [35, 94] on p "HIPAA Training" at bounding box center [28, 95] width 49 height 6
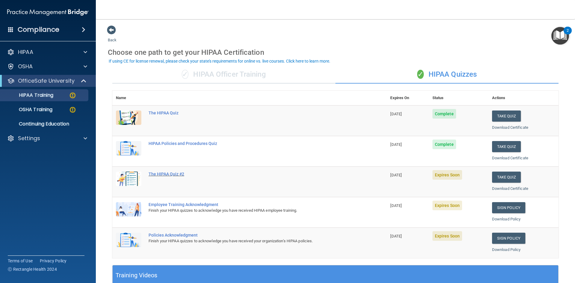
click at [153, 174] on div "The HIPAA Quiz #2" at bounding box center [253, 174] width 208 height 5
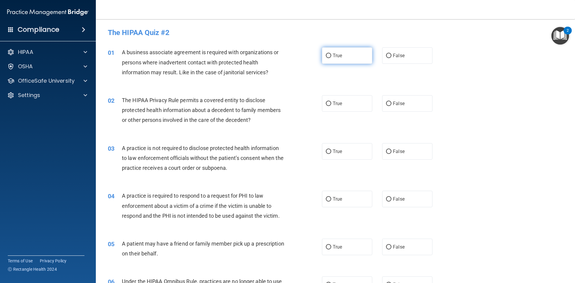
click at [327, 57] on input "True" at bounding box center [328, 56] width 5 height 4
radio input "true"
click at [326, 103] on input "True" at bounding box center [328, 104] width 5 height 4
radio input "true"
click at [326, 151] on input "True" at bounding box center [328, 152] width 5 height 4
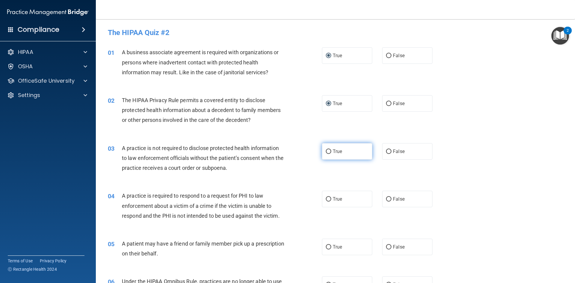
radio input "true"
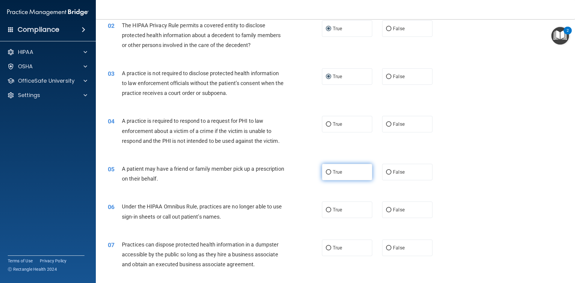
scroll to position [90, 0]
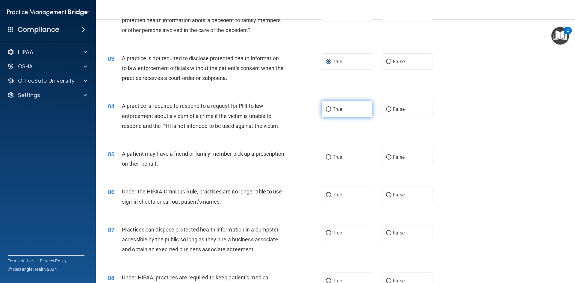
click at [326, 107] on input "True" at bounding box center [328, 109] width 5 height 4
radio input "true"
click at [326, 156] on input "True" at bounding box center [328, 157] width 5 height 4
radio input "true"
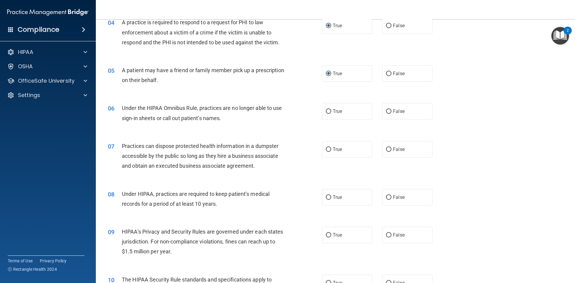
scroll to position [180, 0]
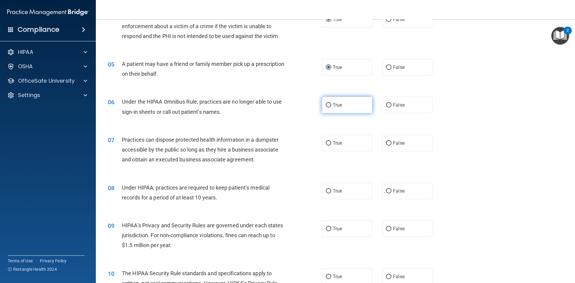
click at [326, 105] on input "True" at bounding box center [328, 105] width 5 height 4
radio input "true"
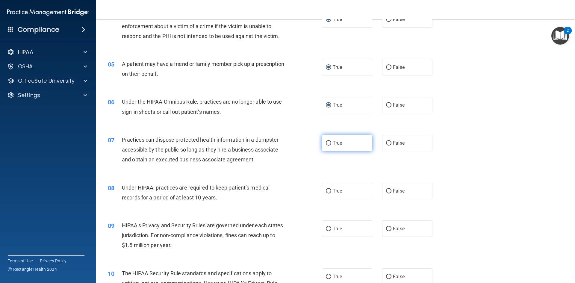
click at [328, 143] on input "True" at bounding box center [328, 143] width 5 height 4
radio input "true"
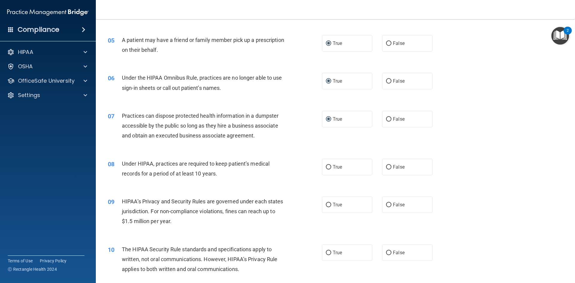
scroll to position [240, 0]
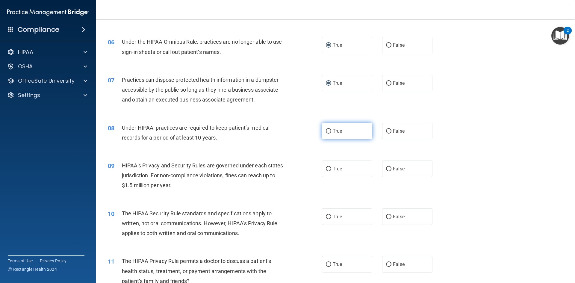
click at [327, 132] on input "True" at bounding box center [328, 131] width 5 height 4
radio input "true"
click at [327, 168] on input "True" at bounding box center [328, 169] width 5 height 4
radio input "true"
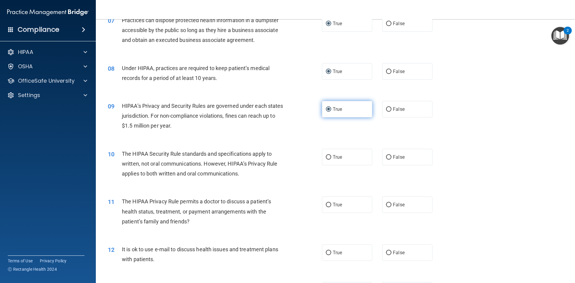
scroll to position [300, 0]
click at [326, 158] on input "True" at bounding box center [328, 157] width 5 height 4
radio input "true"
click at [326, 203] on input "True" at bounding box center [328, 205] width 5 height 4
radio input "true"
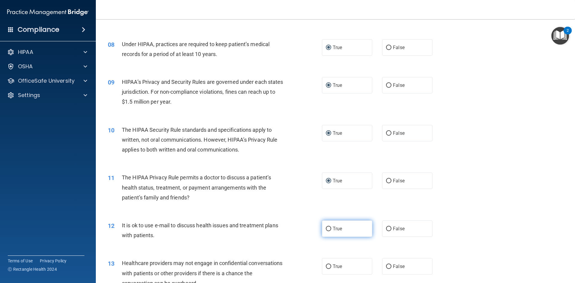
scroll to position [420, 0]
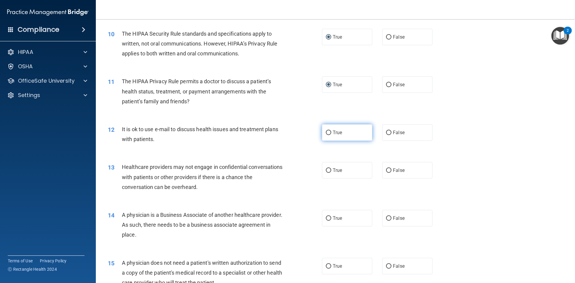
click at [327, 132] on input "True" at bounding box center [328, 133] width 5 height 4
radio input "true"
click at [328, 171] on input "True" at bounding box center [328, 170] width 5 height 4
radio input "true"
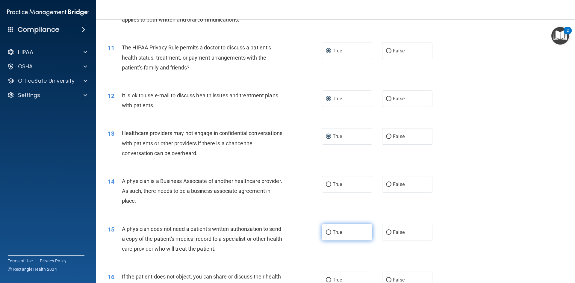
scroll to position [509, 0]
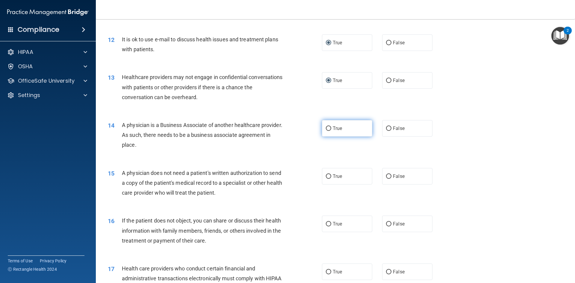
click at [327, 129] on input "True" at bounding box center [328, 128] width 5 height 4
radio input "true"
click at [326, 177] on input "True" at bounding box center [328, 176] width 5 height 4
radio input "true"
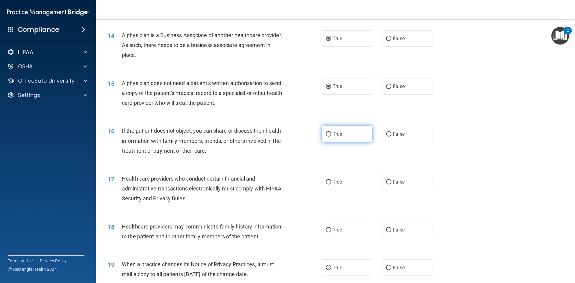
click at [326, 135] on input "True" at bounding box center [328, 134] width 5 height 4
radio input "true"
click at [327, 182] on input "True" at bounding box center [328, 182] width 5 height 4
radio input "true"
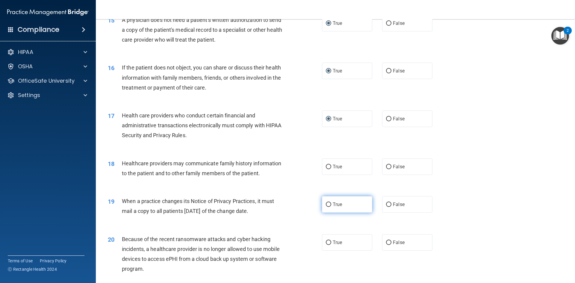
scroll to position [689, 0]
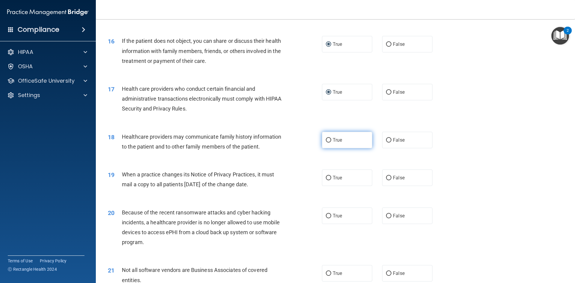
click at [326, 141] on input "True" at bounding box center [328, 140] width 5 height 4
radio input "true"
click at [327, 179] on input "True" at bounding box center [328, 178] width 5 height 4
radio input "true"
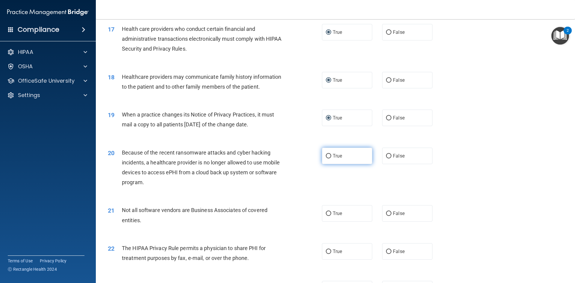
click at [327, 156] on input "True" at bounding box center [328, 156] width 5 height 4
radio input "true"
click at [328, 212] on input "True" at bounding box center [328, 214] width 5 height 4
radio input "true"
click at [328, 212] on input "True" at bounding box center [328, 214] width 5 height 4
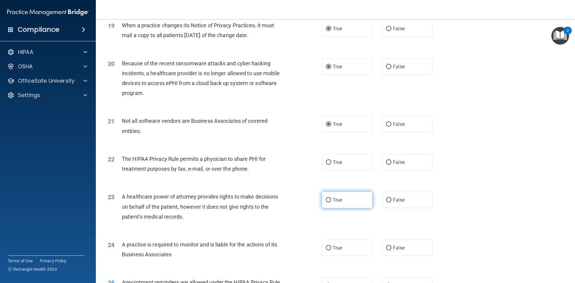
scroll to position [839, 0]
click at [326, 160] on input "True" at bounding box center [328, 162] width 5 height 4
radio input "true"
click at [328, 200] on input "True" at bounding box center [328, 199] width 5 height 4
radio input "true"
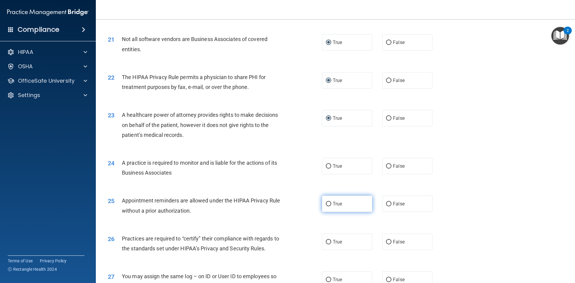
scroll to position [929, 0]
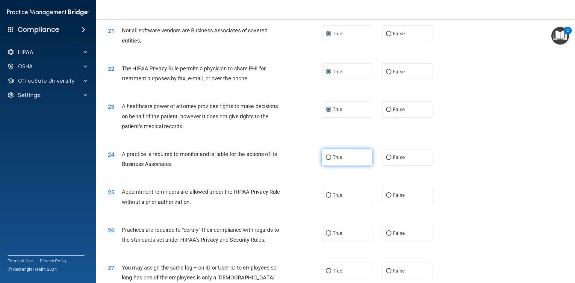
click at [326, 158] on input "True" at bounding box center [328, 158] width 5 height 4
radio input "true"
click at [326, 194] on input "True" at bounding box center [328, 195] width 5 height 4
radio input "true"
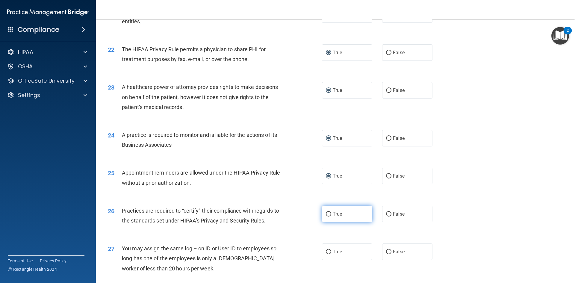
scroll to position [989, 0]
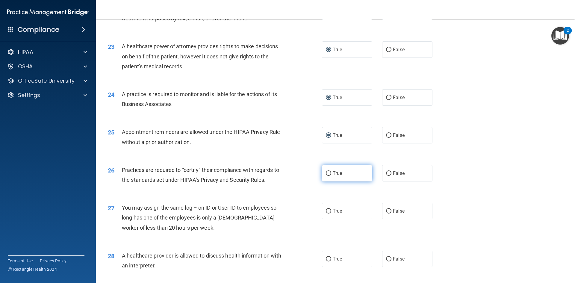
click at [326, 174] on input "True" at bounding box center [328, 173] width 5 height 4
radio input "true"
click at [328, 209] on input "True" at bounding box center [328, 211] width 5 height 4
radio input "true"
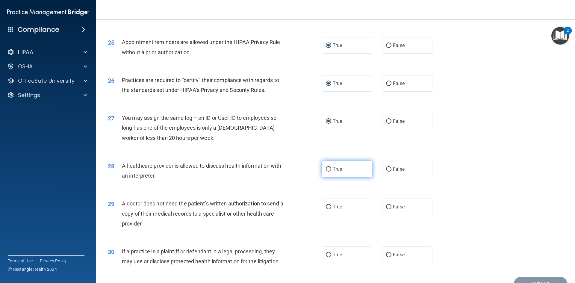
click at [327, 169] on input "True" at bounding box center [328, 169] width 5 height 4
radio input "true"
click at [327, 208] on input "True" at bounding box center [328, 207] width 5 height 4
radio input "true"
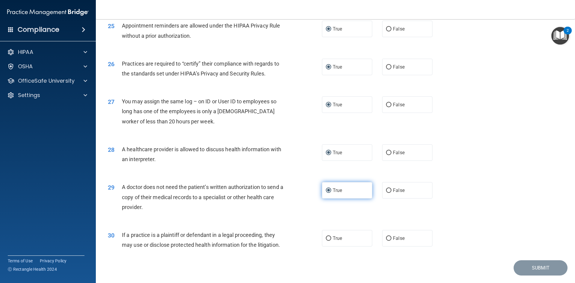
scroll to position [1112, 0]
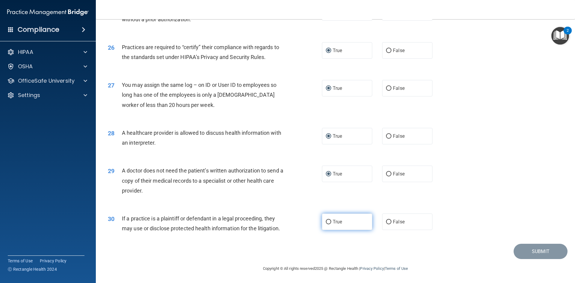
click at [327, 221] on input "True" at bounding box center [328, 222] width 5 height 4
radio input "true"
click at [537, 251] on button "Submit" at bounding box center [541, 251] width 54 height 15
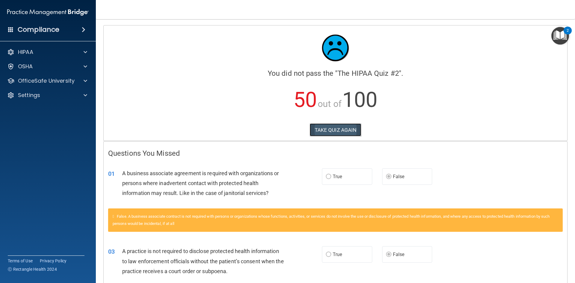
click at [319, 130] on button "TAKE QUIZ AGAIN" at bounding box center [336, 129] width 52 height 13
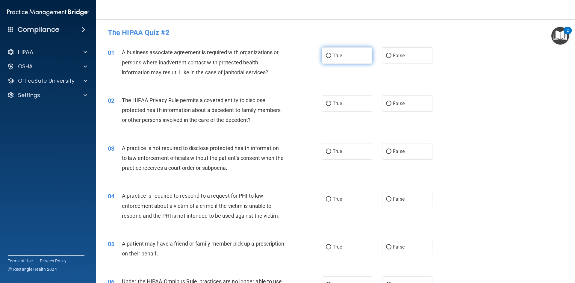
click at [327, 55] on input "True" at bounding box center [328, 56] width 5 height 4
radio input "true"
click at [326, 104] on input "True" at bounding box center [328, 104] width 5 height 4
radio input "true"
click at [387, 151] on input "False" at bounding box center [388, 152] width 5 height 4
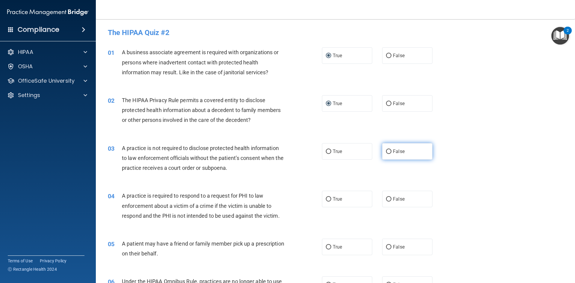
radio input "true"
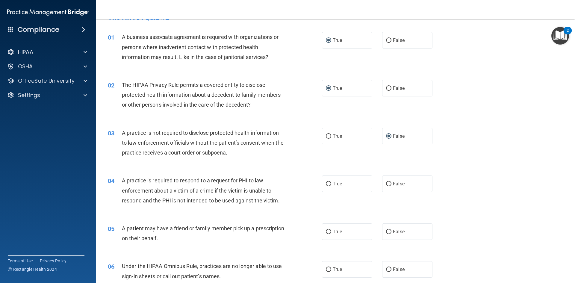
scroll to position [30, 0]
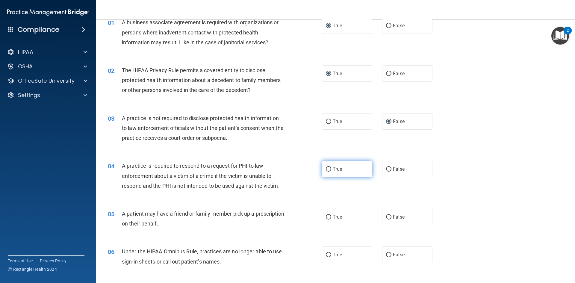
click at [326, 170] on input "True" at bounding box center [328, 169] width 5 height 4
radio input "true"
click at [327, 219] on input "True" at bounding box center [328, 217] width 5 height 4
radio input "true"
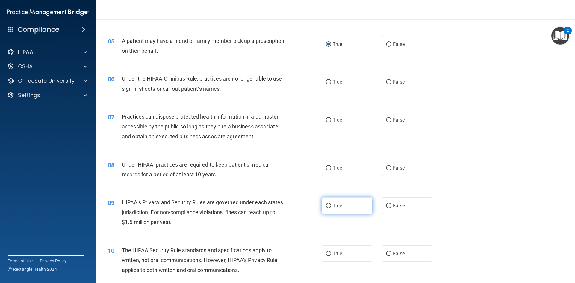
scroll to position [210, 0]
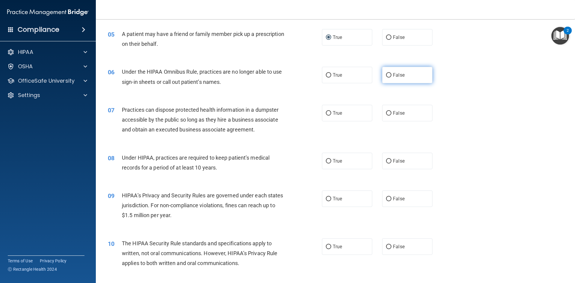
click at [386, 73] on input "False" at bounding box center [388, 75] width 5 height 4
radio input "true"
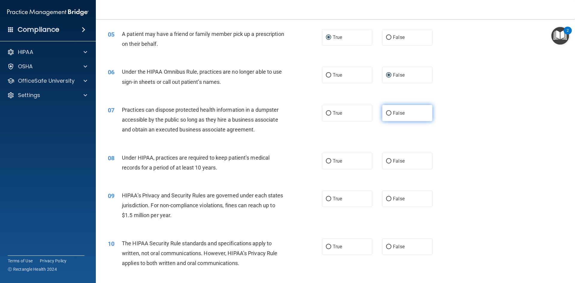
click at [387, 114] on input "False" at bounding box center [388, 113] width 5 height 4
radio input "true"
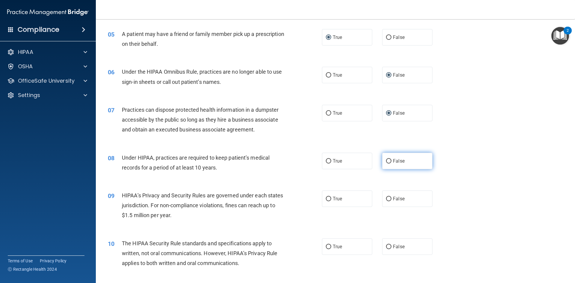
click at [387, 162] on input "False" at bounding box center [388, 161] width 5 height 4
radio input "true"
click at [386, 201] on input "False" at bounding box center [388, 199] width 5 height 4
radio input "true"
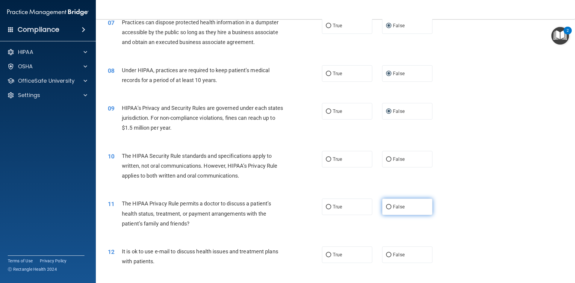
scroll to position [300, 0]
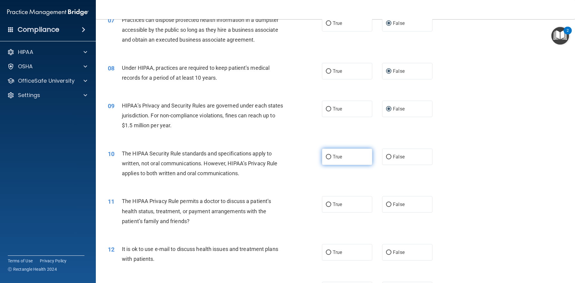
click at [333, 158] on span "True" at bounding box center [337, 157] width 9 height 6
click at [331, 158] on input "True" at bounding box center [328, 157] width 5 height 4
radio input "true"
click at [328, 205] on input "True" at bounding box center [328, 205] width 5 height 4
radio input "true"
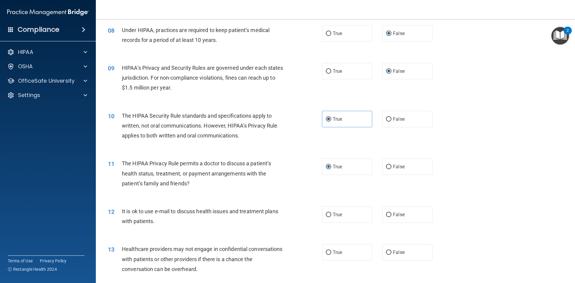
scroll to position [390, 0]
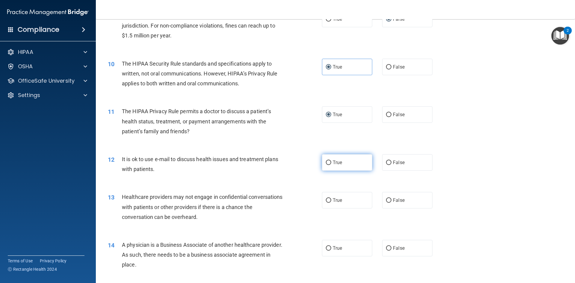
click at [328, 164] on input "True" at bounding box center [328, 163] width 5 height 4
radio input "true"
click at [386, 200] on input "False" at bounding box center [388, 200] width 5 height 4
radio input "true"
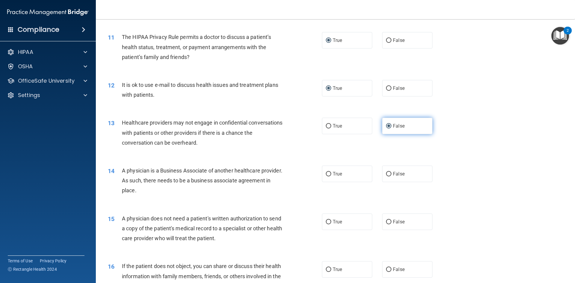
scroll to position [479, 0]
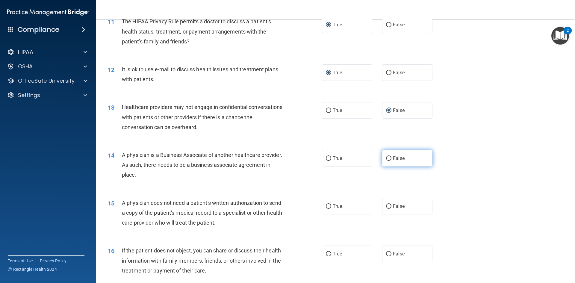
click at [386, 159] on input "False" at bounding box center [388, 158] width 5 height 4
radio input "true"
click at [328, 206] on input "True" at bounding box center [328, 206] width 5 height 4
radio input "true"
click at [328, 252] on input "True" at bounding box center [328, 254] width 5 height 4
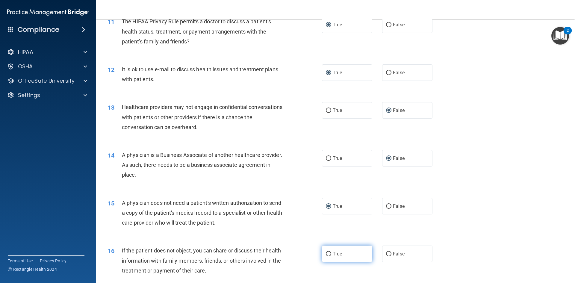
radio input "true"
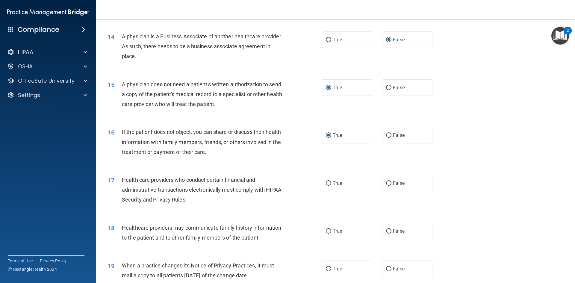
scroll to position [599, 0]
click at [326, 183] on input "True" at bounding box center [328, 182] width 5 height 4
radio input "true"
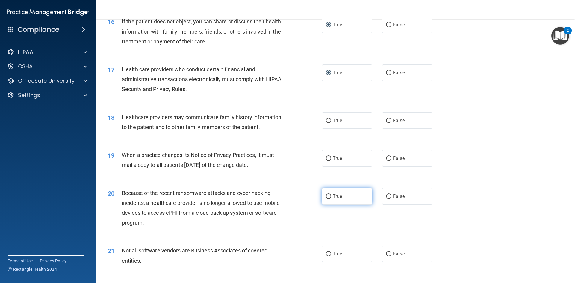
scroll to position [719, 0]
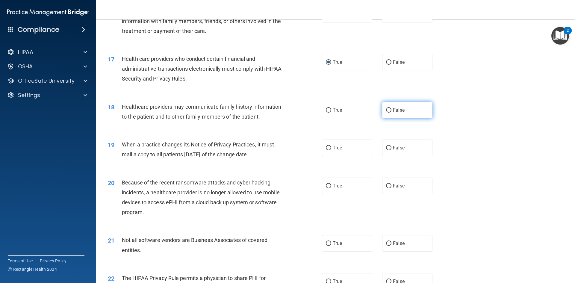
click at [386, 110] on input "False" at bounding box center [388, 110] width 5 height 4
radio input "true"
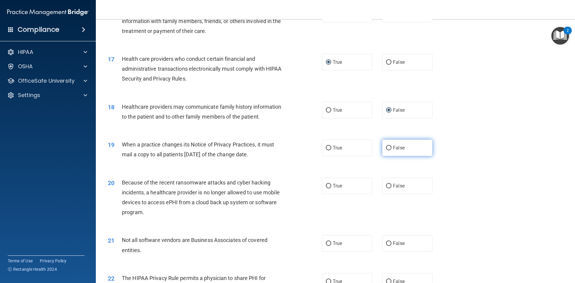
click at [386, 148] on input "False" at bounding box center [388, 148] width 5 height 4
radio input "true"
click at [387, 188] on input "False" at bounding box center [388, 186] width 5 height 4
radio input "true"
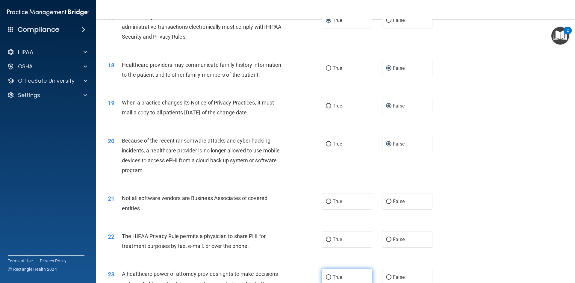
scroll to position [839, 0]
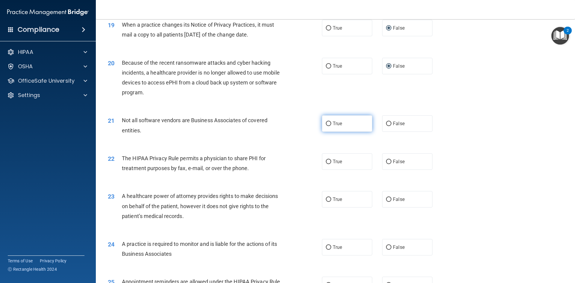
click at [327, 123] on input "True" at bounding box center [328, 124] width 5 height 4
radio input "true"
click at [327, 161] on input "True" at bounding box center [328, 162] width 5 height 4
radio input "true"
click at [386, 199] on input "False" at bounding box center [388, 199] width 5 height 4
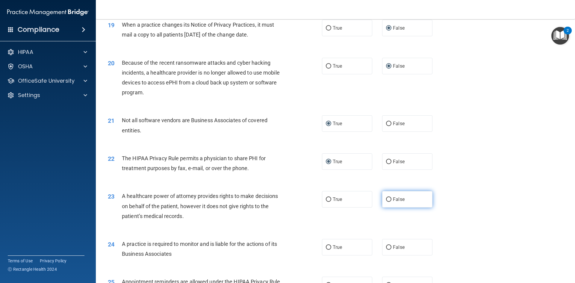
radio input "true"
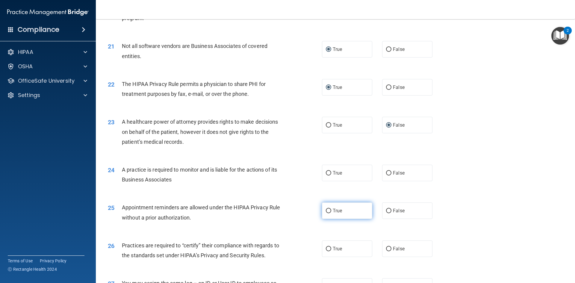
scroll to position [929, 0]
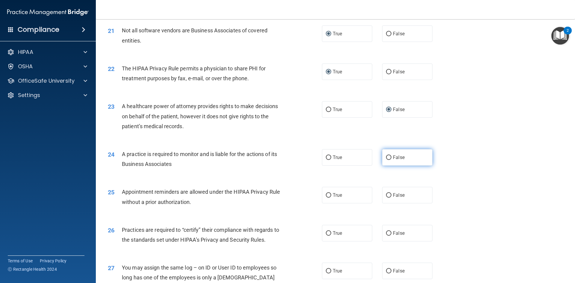
click at [386, 160] on input "False" at bounding box center [388, 158] width 5 height 4
radio input "true"
drag, startPoint x: 326, startPoint y: 194, endPoint x: 329, endPoint y: 196, distance: 3.8
click at [326, 194] on input "True" at bounding box center [328, 195] width 5 height 4
radio input "true"
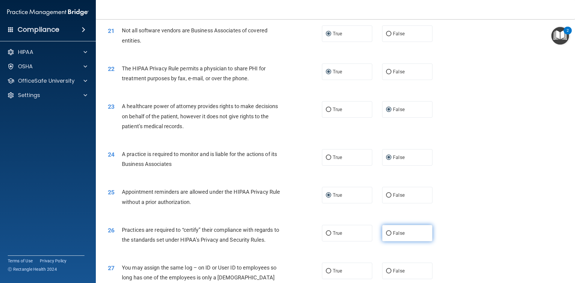
click at [387, 233] on input "False" at bounding box center [388, 233] width 5 height 4
radio input "true"
click at [387, 270] on input "False" at bounding box center [388, 271] width 5 height 4
radio input "true"
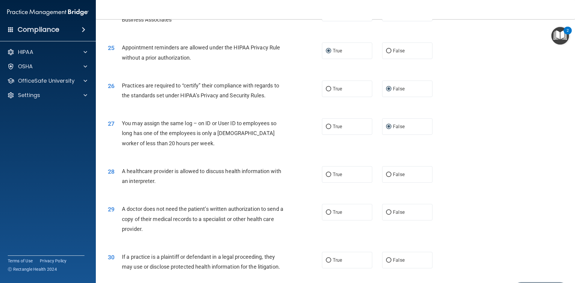
scroll to position [1079, 0]
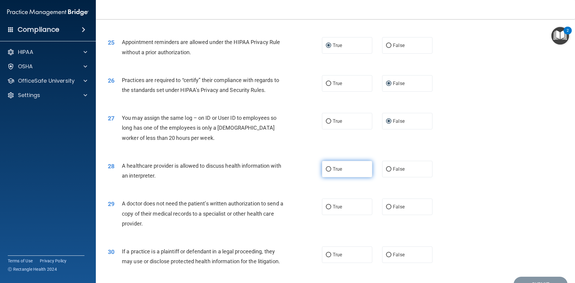
click at [327, 170] on input "True" at bounding box center [328, 169] width 5 height 4
radio input "true"
click at [327, 205] on input "True" at bounding box center [328, 207] width 5 height 4
radio input "true"
click at [328, 256] on input "True" at bounding box center [328, 255] width 5 height 4
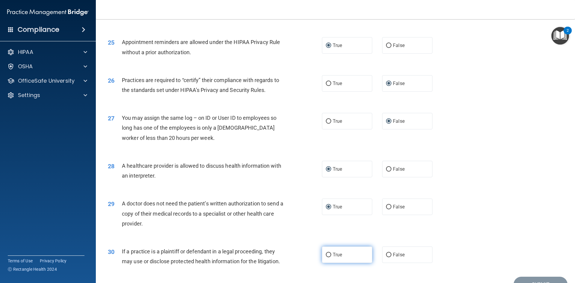
radio input "true"
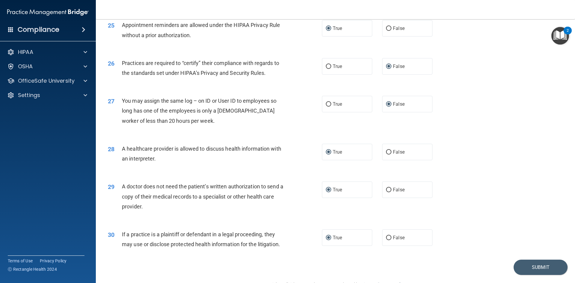
scroll to position [1112, 0]
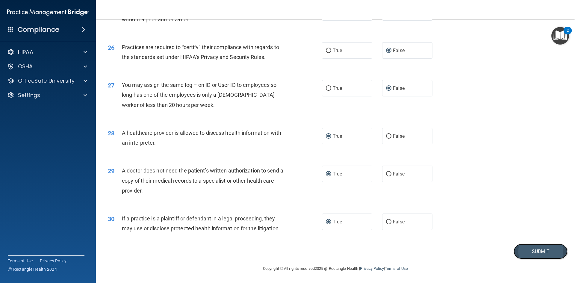
click at [524, 250] on button "Submit" at bounding box center [541, 251] width 54 height 15
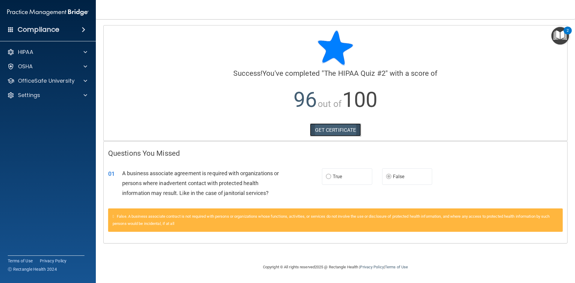
click at [342, 132] on link "GET CERTIFICATE" at bounding box center [335, 129] width 51 height 13
click at [31, 80] on p "OfficeSafe University" at bounding box center [46, 80] width 57 height 7
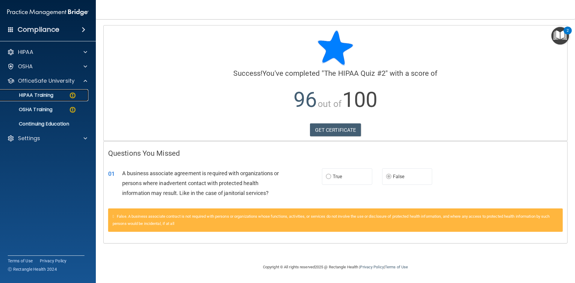
click at [41, 96] on p "HIPAA Training" at bounding box center [28, 95] width 49 height 6
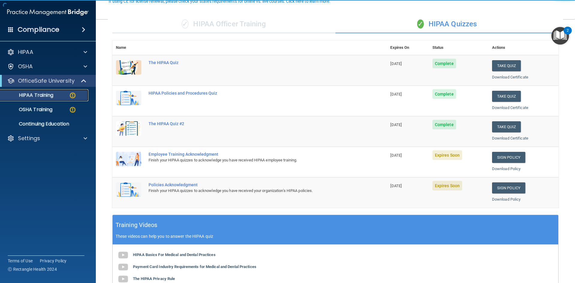
scroll to position [60, 0]
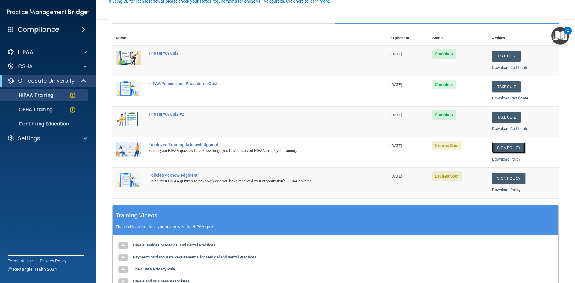
click at [502, 146] on link "Sign Policy" at bounding box center [508, 147] width 33 height 11
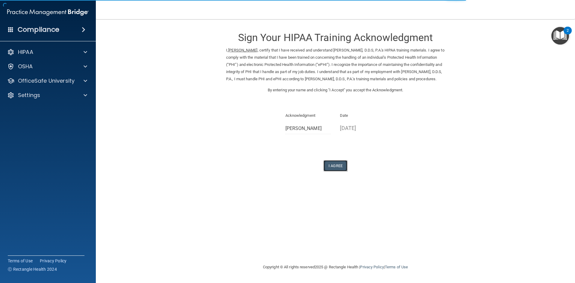
click at [336, 171] on button "I Agree" at bounding box center [336, 165] width 24 height 11
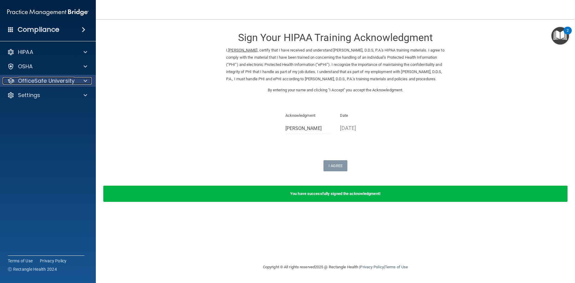
click at [46, 82] on p "OfficeSafe University" at bounding box center [46, 80] width 57 height 7
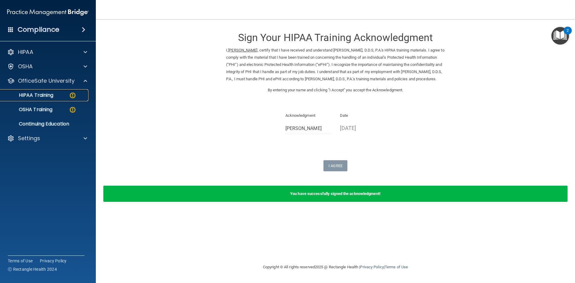
click at [38, 95] on p "HIPAA Training" at bounding box center [28, 95] width 49 height 6
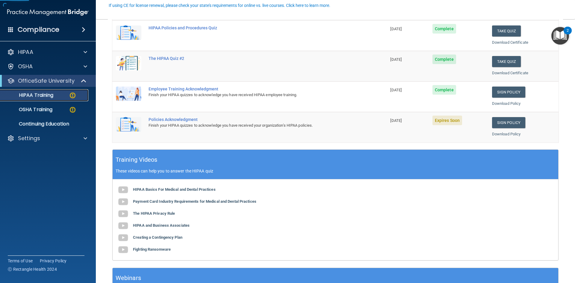
scroll to position [120, 0]
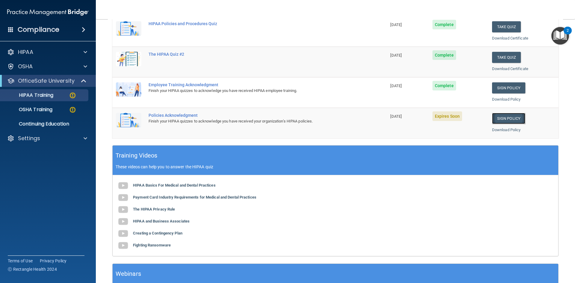
click at [505, 118] on link "Sign Policy" at bounding box center [508, 118] width 33 height 11
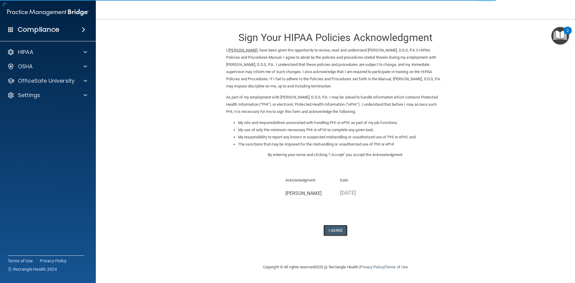
click at [340, 229] on button "I Agree" at bounding box center [336, 230] width 24 height 11
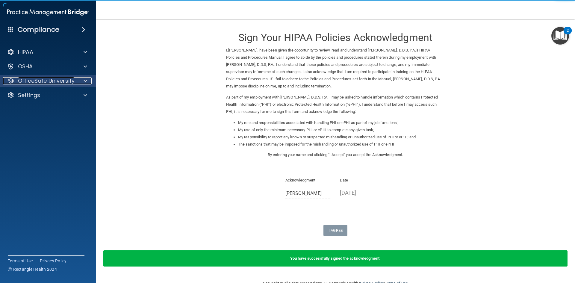
click at [35, 81] on p "OfficeSafe University" at bounding box center [46, 80] width 57 height 7
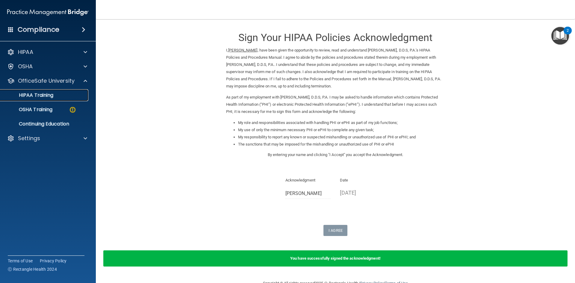
click at [36, 98] on p "HIPAA Training" at bounding box center [28, 95] width 49 height 6
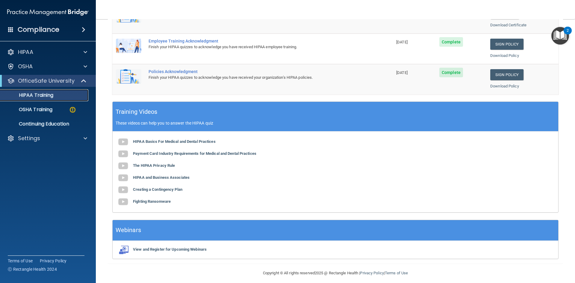
scroll to position [168, 0]
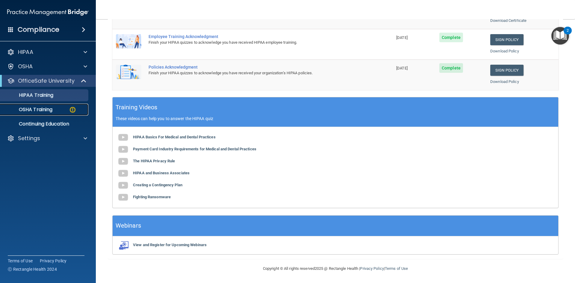
click at [36, 109] on p "OSHA Training" at bounding box center [28, 110] width 49 height 6
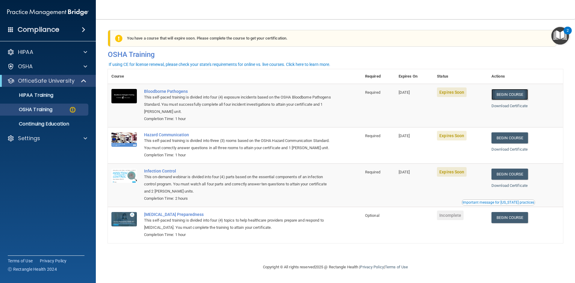
click at [521, 97] on link "Begin Course" at bounding box center [510, 94] width 37 height 11
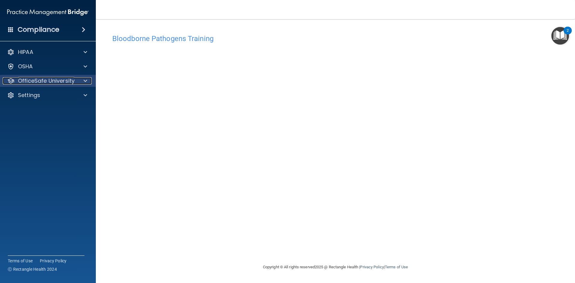
click at [64, 82] on p "OfficeSafe University" at bounding box center [46, 80] width 57 height 7
click at [58, 82] on p "OfficeSafe University" at bounding box center [46, 80] width 57 height 7
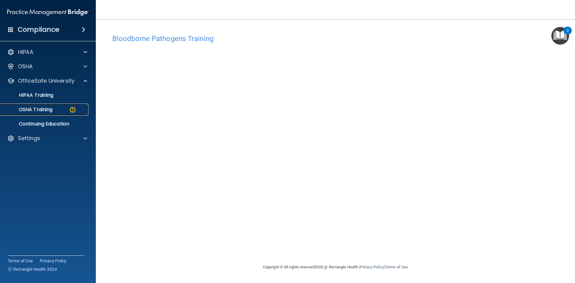
click at [55, 111] on div "OSHA Training" at bounding box center [45, 110] width 82 height 6
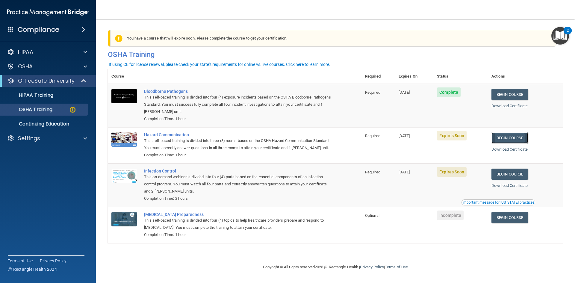
click at [507, 141] on link "Begin Course" at bounding box center [510, 137] width 37 height 11
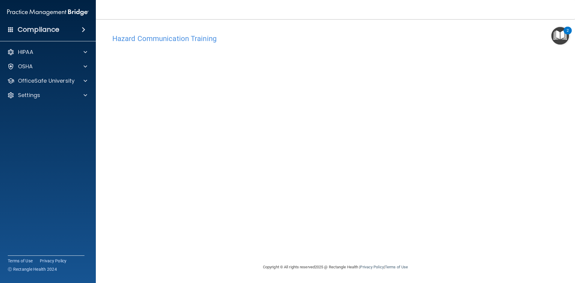
click at [155, 41] on h4 "Hazard Communication Training" at bounding box center [335, 39] width 447 height 8
click at [247, 37] on h4 "Hazard Communication Training" at bounding box center [335, 39] width 447 height 8
click at [57, 85] on div "OfficeSafe University" at bounding box center [48, 81] width 96 height 12
click at [54, 80] on p "OfficeSafe University" at bounding box center [46, 80] width 57 height 7
click at [54, 110] on div "OSHA Training" at bounding box center [45, 110] width 82 height 6
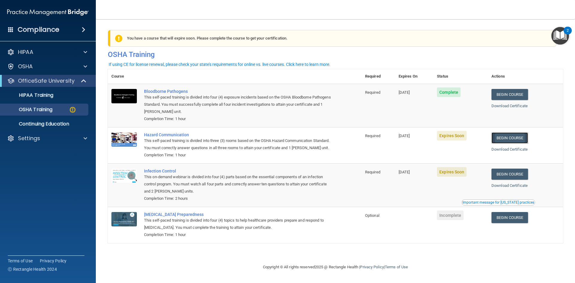
click at [508, 137] on link "Begin Course" at bounding box center [510, 137] width 37 height 11
click at [508, 138] on link "Begin Course" at bounding box center [510, 137] width 37 height 11
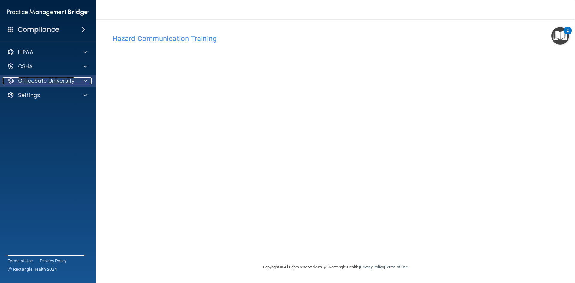
click at [35, 80] on p "OfficeSafe University" at bounding box center [46, 80] width 57 height 7
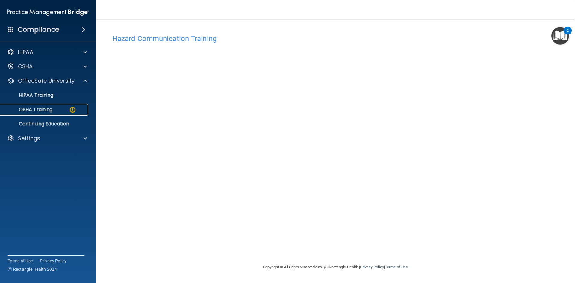
click at [38, 109] on p "OSHA Training" at bounding box center [28, 110] width 49 height 6
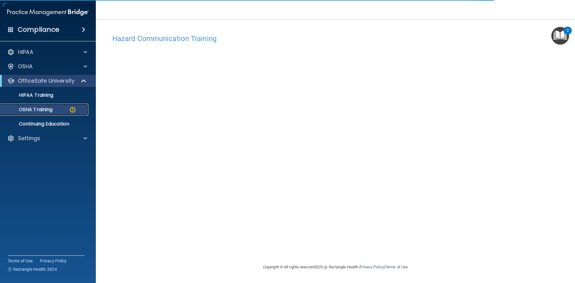
click at [41, 112] on p "OSHA Training" at bounding box center [28, 110] width 49 height 6
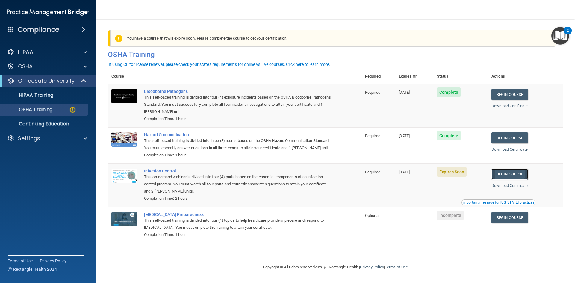
click at [515, 180] on link "Begin Course" at bounding box center [510, 174] width 37 height 11
click at [509, 180] on link "Begin Course" at bounding box center [510, 174] width 37 height 11
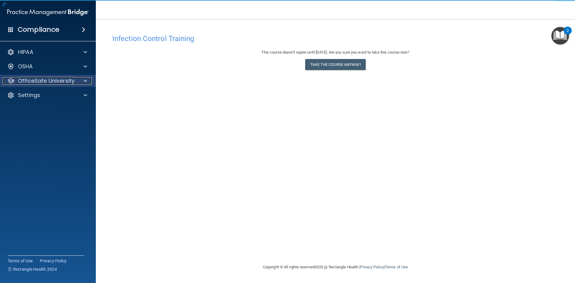
click at [51, 80] on p "OfficeSafe University" at bounding box center [46, 80] width 57 height 7
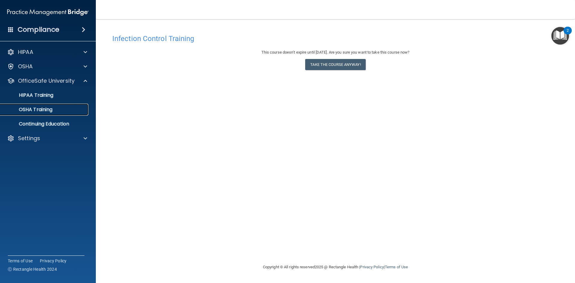
click at [46, 110] on p "OSHA Training" at bounding box center [28, 110] width 49 height 6
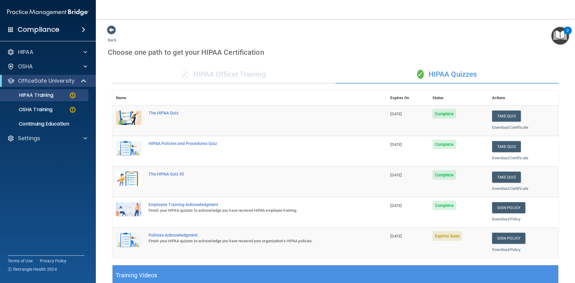
scroll to position [120, 0]
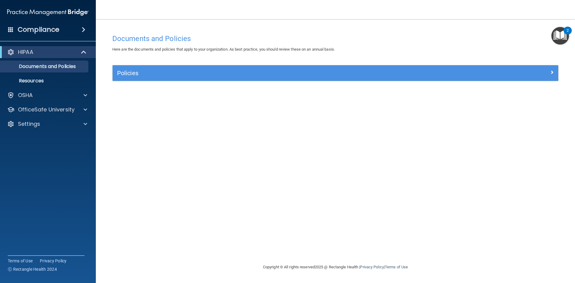
click at [46, 12] on img at bounding box center [48, 12] width 82 height 12
click at [323, 33] on img "Open Resource Center, 2 new notifications" at bounding box center [561, 36] width 18 height 18
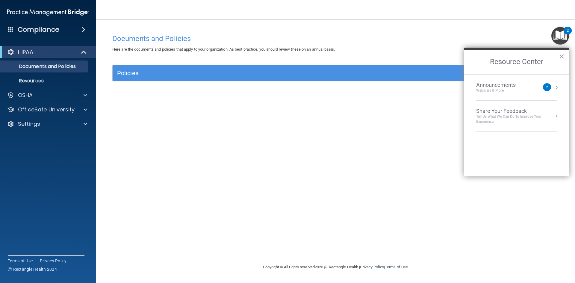
drag, startPoint x: 165, startPoint y: 178, endPoint x: 138, endPoint y: 174, distance: 26.4
click at [163, 141] on div "Documents and Policies Here are the documents and policies that apply to your o…" at bounding box center [336, 147] width 456 height 233
click at [39, 110] on p "OfficeSafe University" at bounding box center [46, 109] width 57 height 7
click at [37, 138] on p "OSHA Training" at bounding box center [28, 138] width 49 height 6
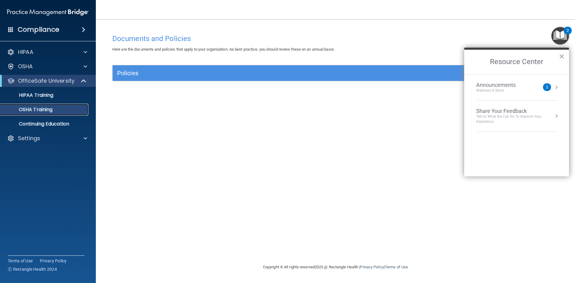
click at [37, 113] on p "OSHA Training" at bounding box center [28, 110] width 49 height 6
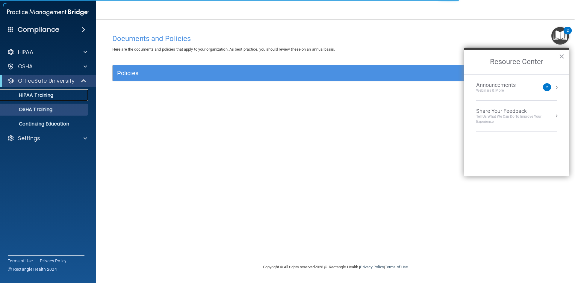
click at [36, 97] on p "HIPAA Training" at bounding box center [28, 95] width 49 height 6
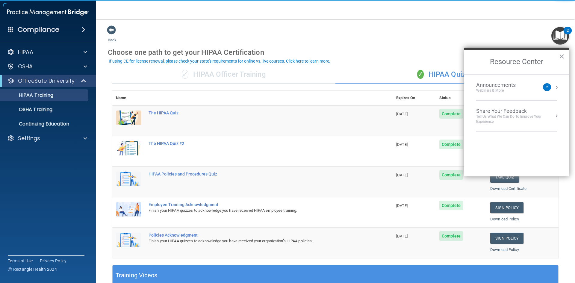
click at [323, 56] on h2 "Resource Center" at bounding box center [516, 62] width 105 height 25
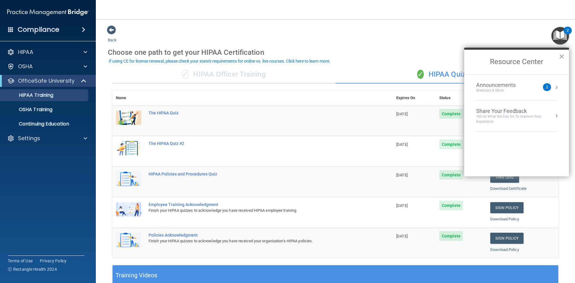
click at [323, 56] on button "×" at bounding box center [562, 57] width 6 height 10
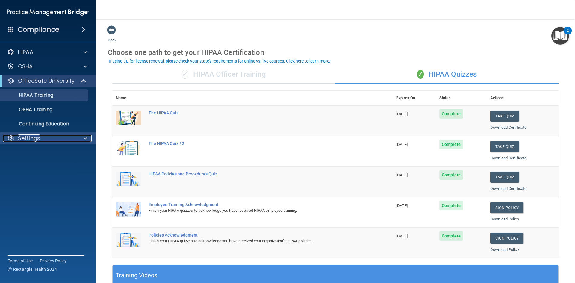
click at [43, 139] on div "Settings" at bounding box center [40, 138] width 74 height 7
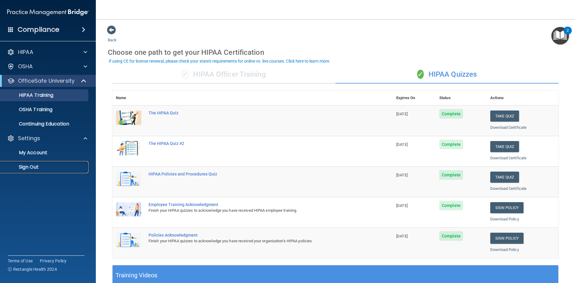
click at [36, 141] on p "Sign Out" at bounding box center [45, 167] width 82 height 6
